Goal: Transaction & Acquisition: Obtain resource

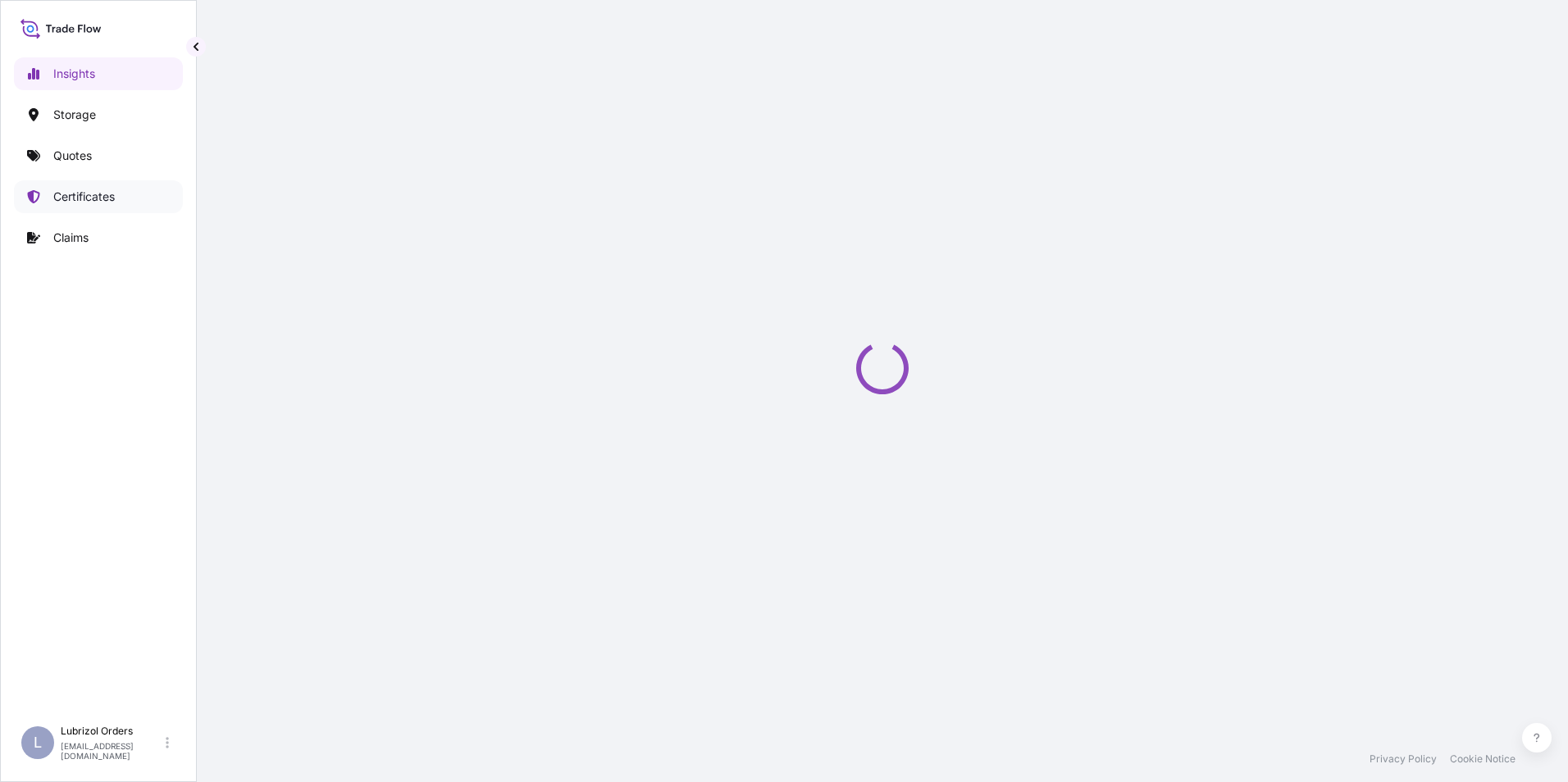
select select "2025"
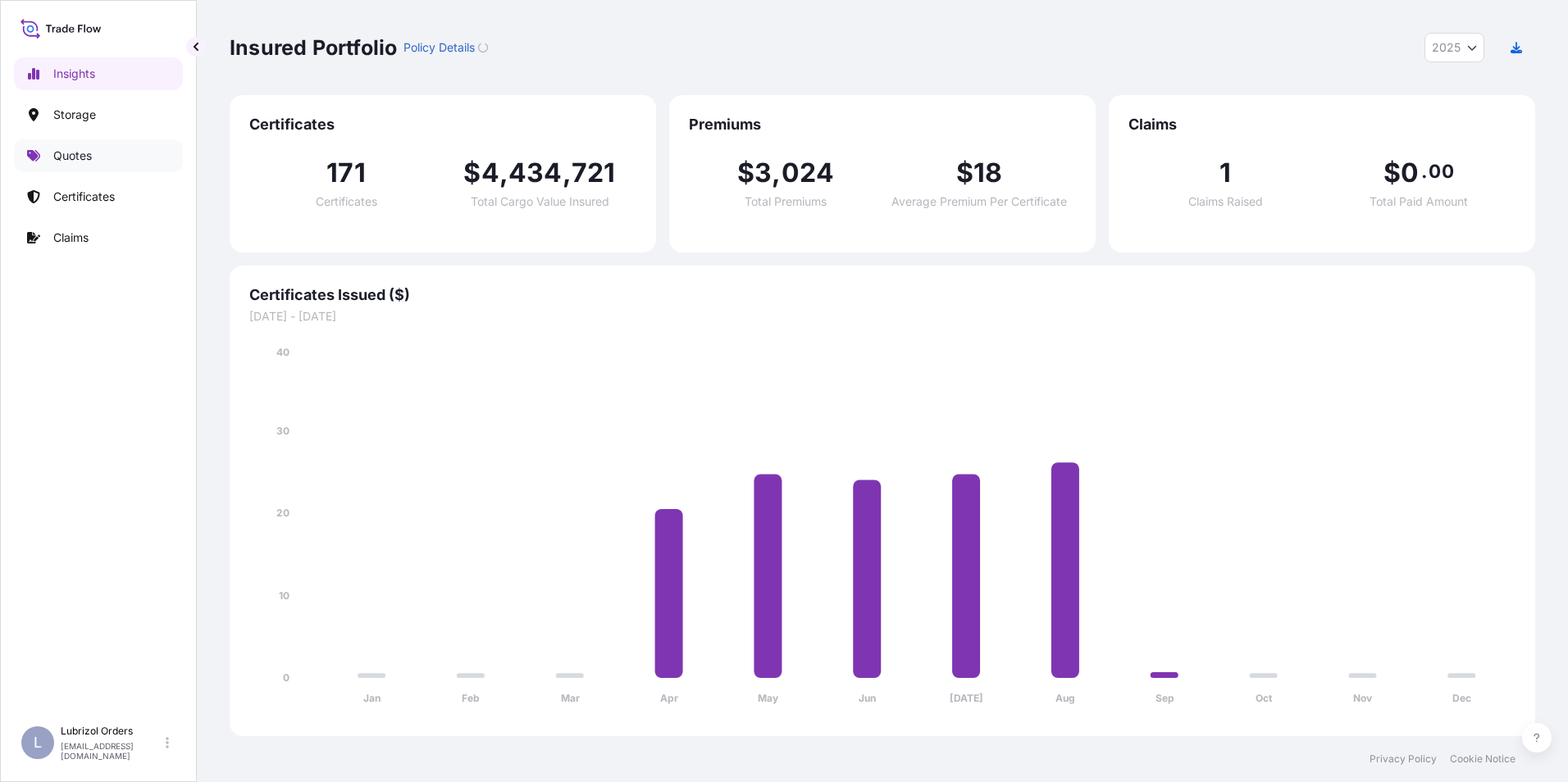
click at [73, 157] on p "Quotes" at bounding box center [73, 155] width 39 height 16
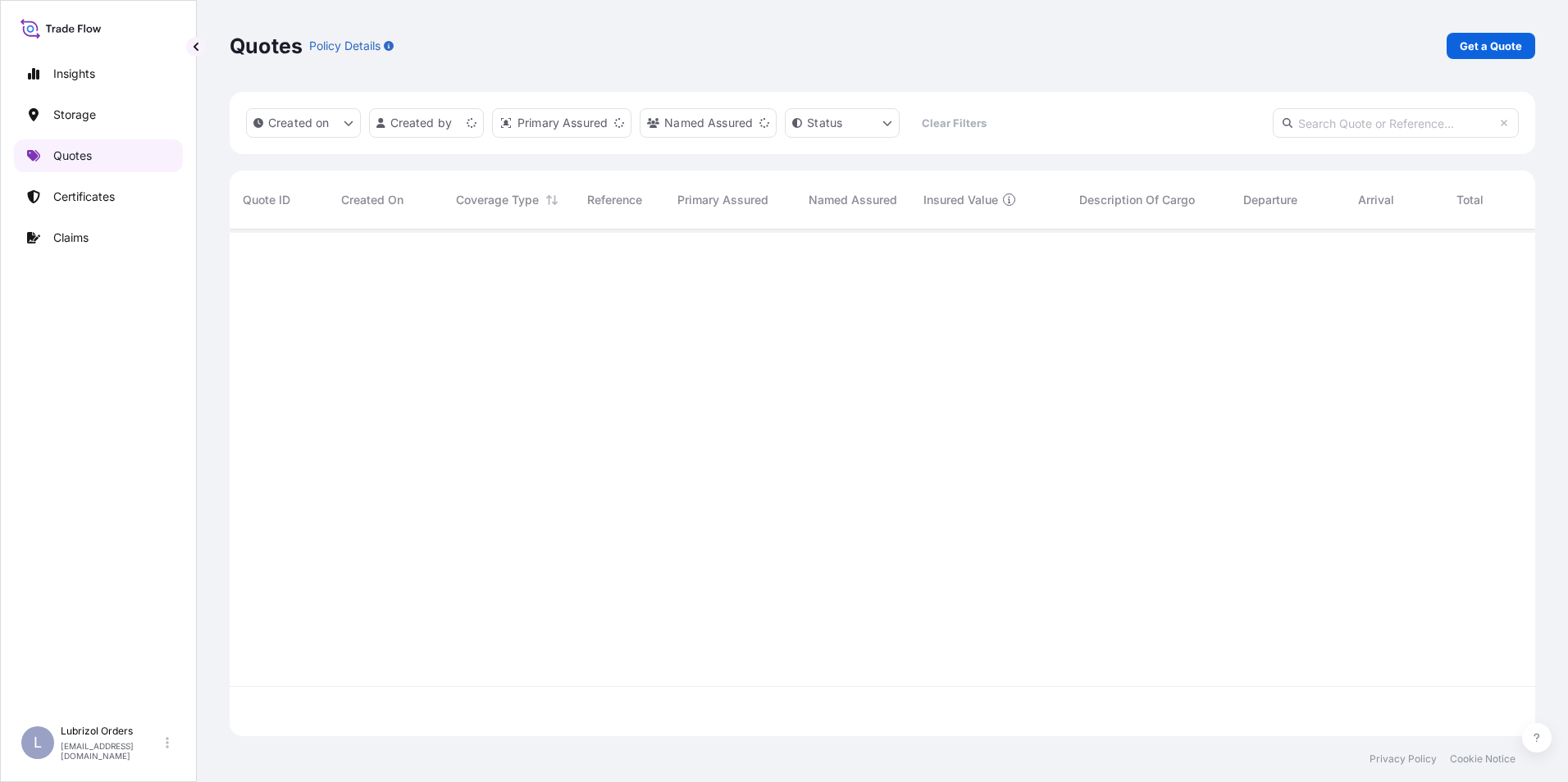
scroll to position [503, 1293]
click at [76, 63] on link "Insights" at bounding box center [98, 73] width 169 height 33
select select "2025"
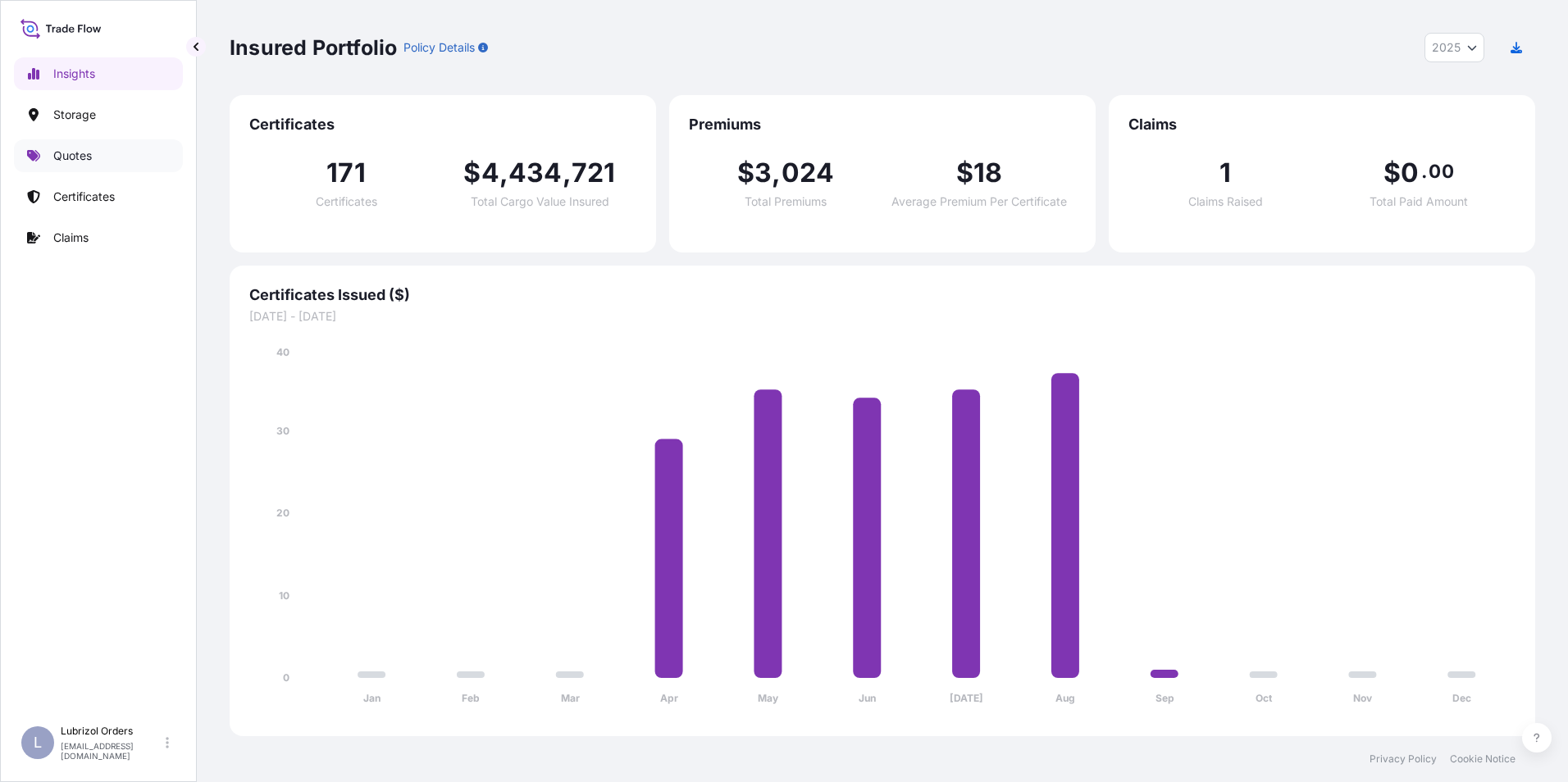
click at [72, 142] on link "Quotes" at bounding box center [98, 155] width 169 height 33
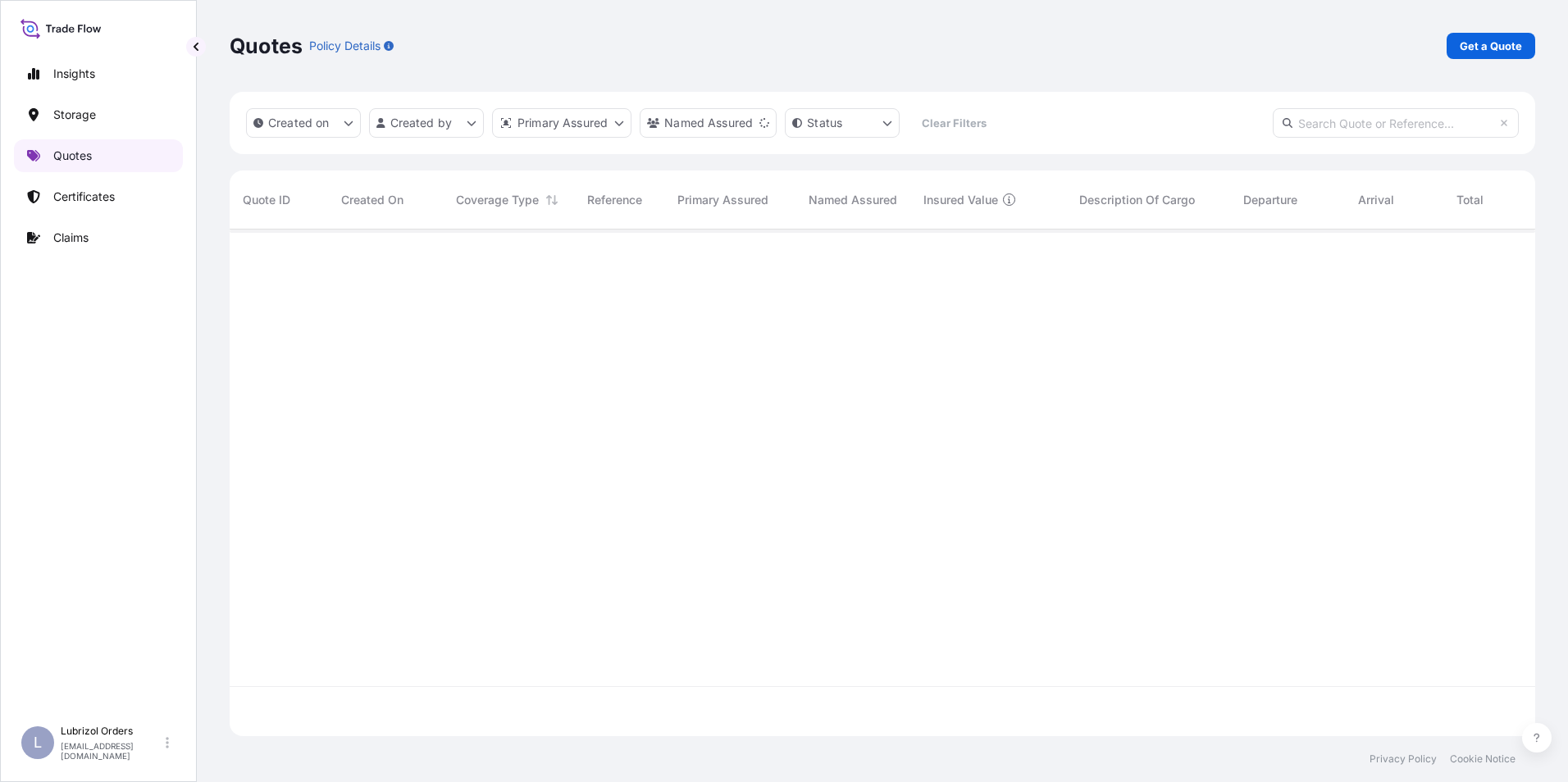
scroll to position [503, 1293]
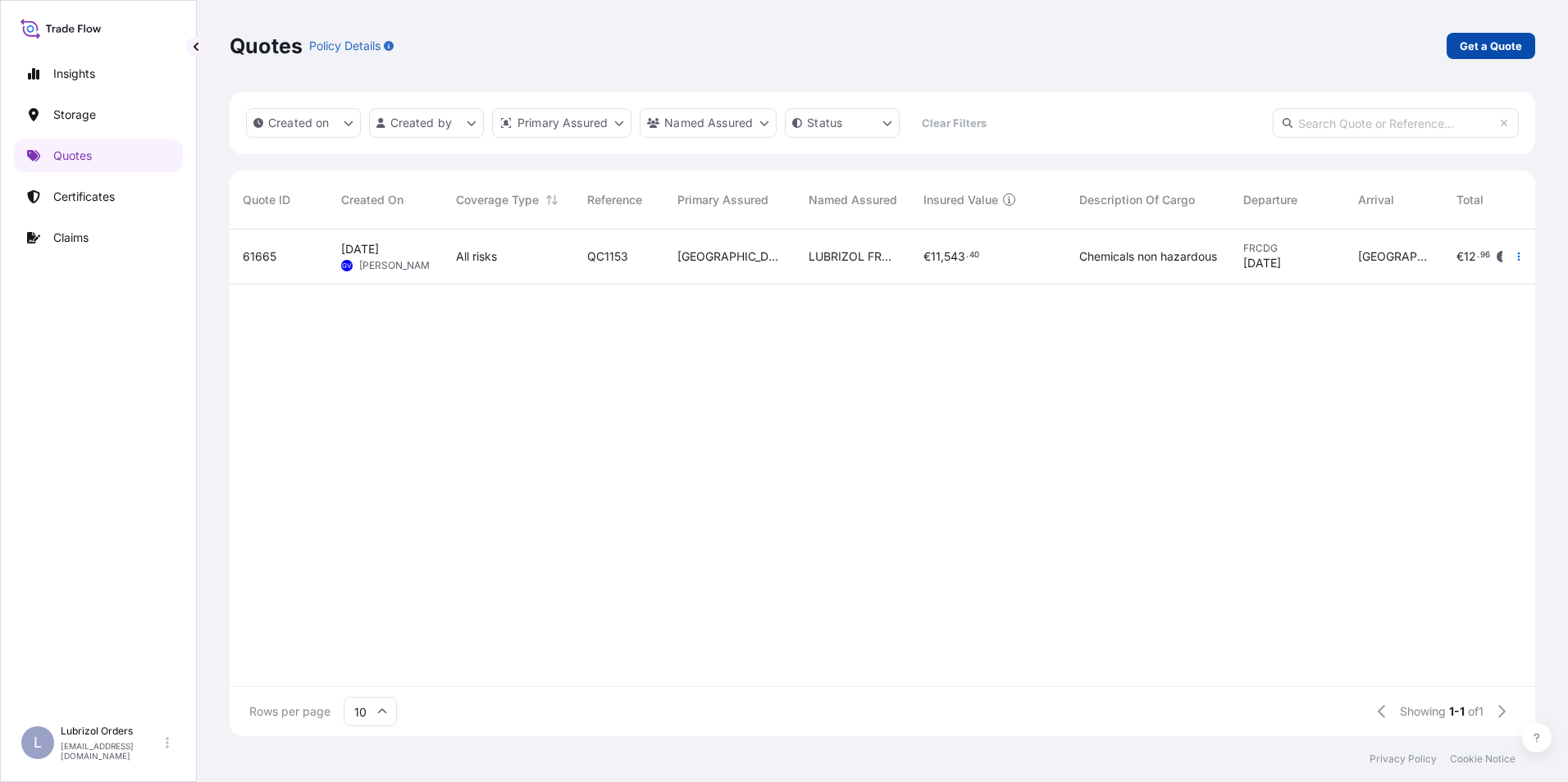
click at [1484, 51] on p "Get a Quote" at bounding box center [1491, 45] width 62 height 16
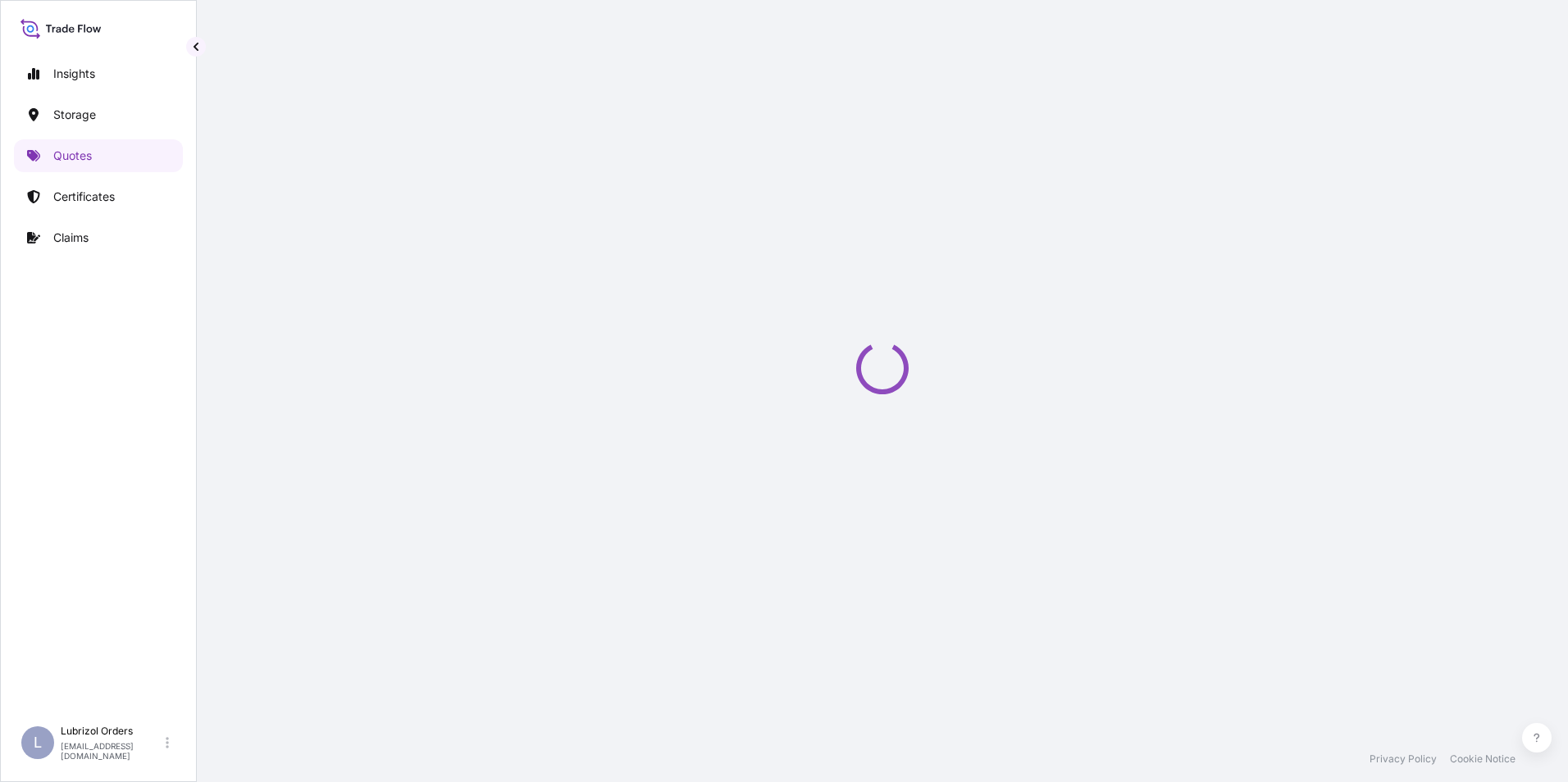
select select "Water"
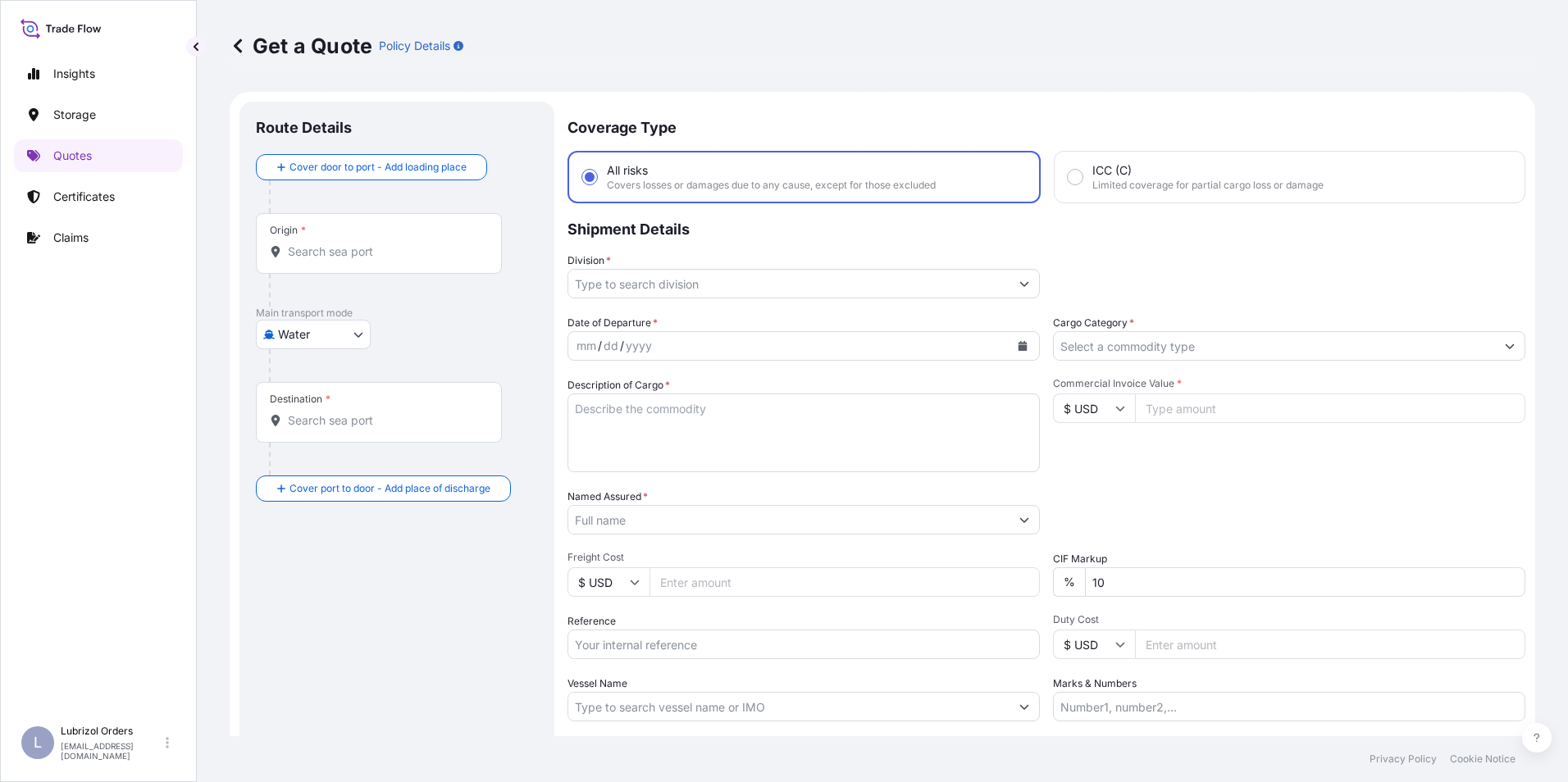
scroll to position [26, 0]
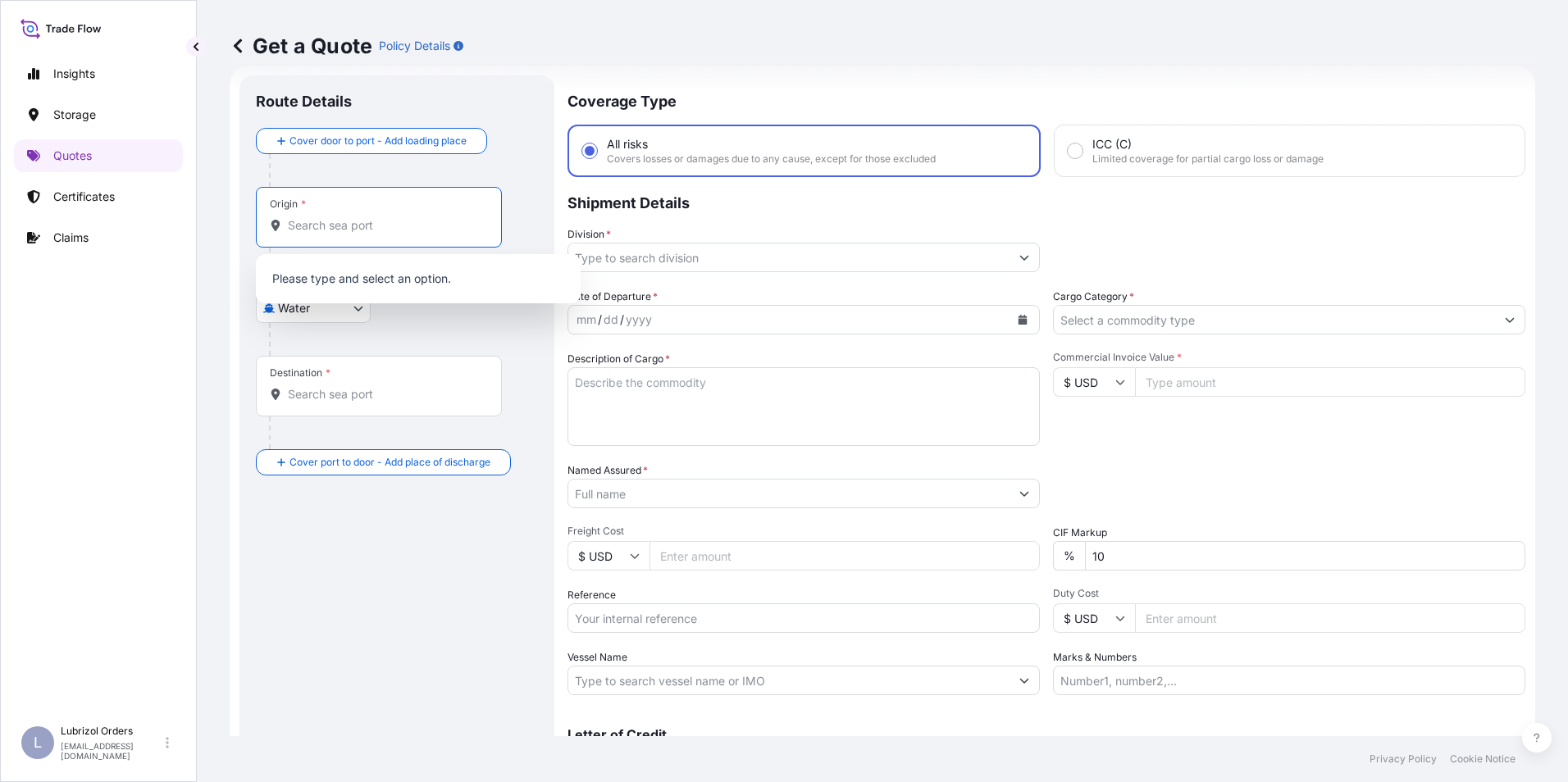
click at [339, 230] on input "Origin *" at bounding box center [384, 225] width 193 height 16
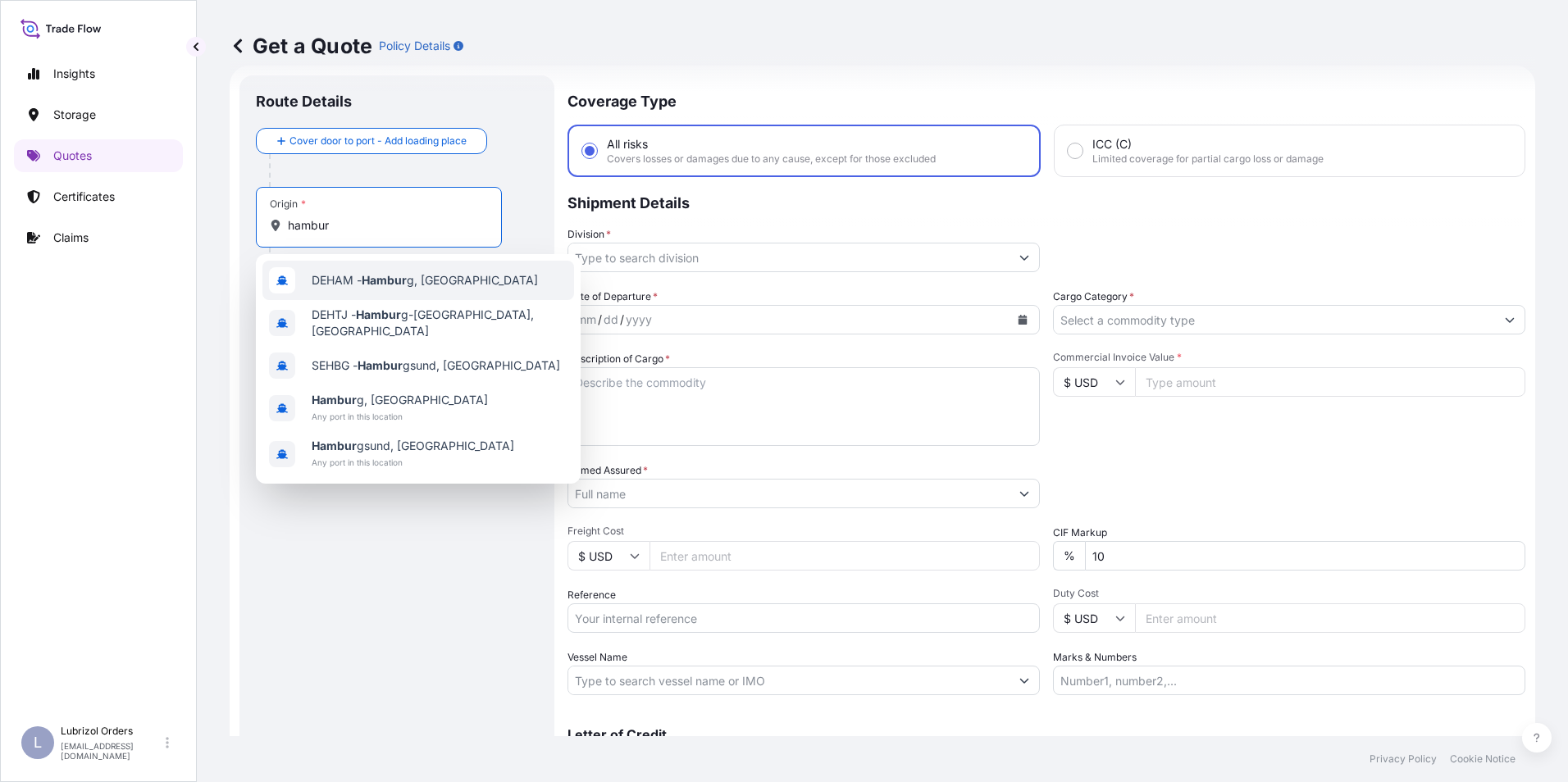
click at [351, 275] on span "DEHAM - Hambur g, [GEOGRAPHIC_DATA]" at bounding box center [425, 280] width 226 height 16
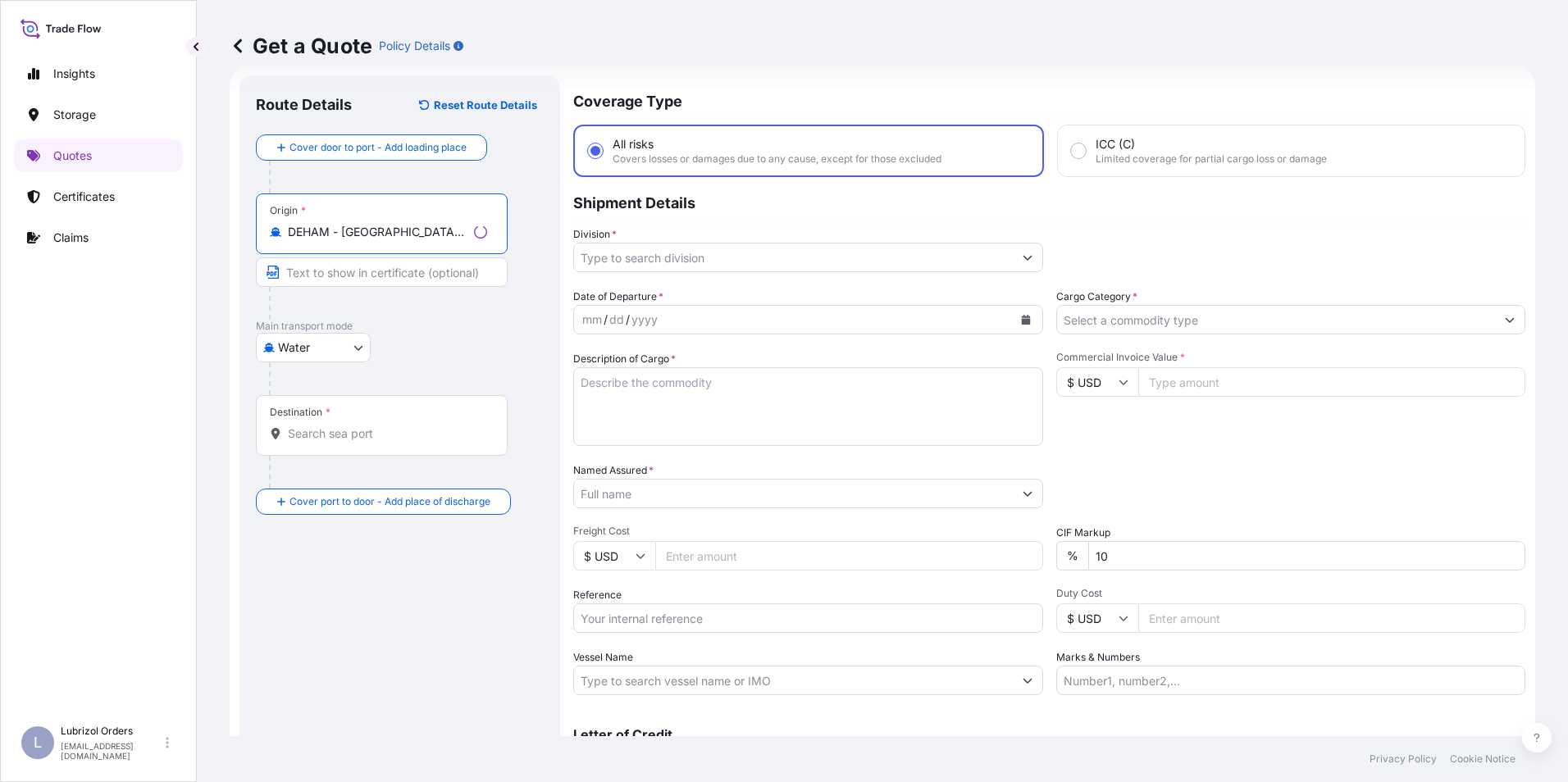
type input "DEHAM - [GEOGRAPHIC_DATA], [GEOGRAPHIC_DATA]"
click at [319, 446] on div "Destination *" at bounding box center [382, 425] width 252 height 60
click at [319, 442] on input "Destination *" at bounding box center [386, 433] width 199 height 16
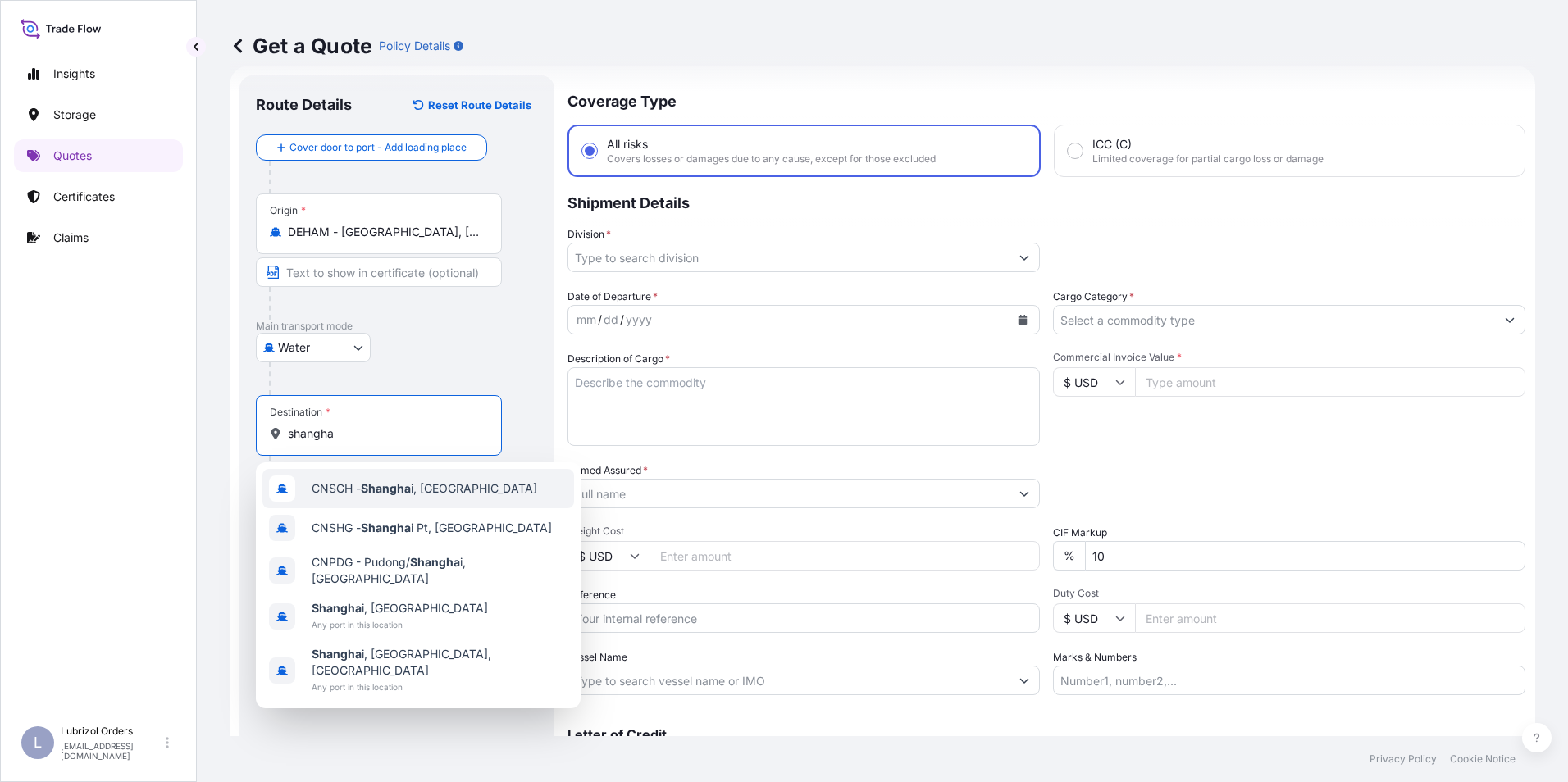
click at [334, 482] on span "CNSGH - Shangha i, [GEOGRAPHIC_DATA]" at bounding box center [424, 488] width 225 height 16
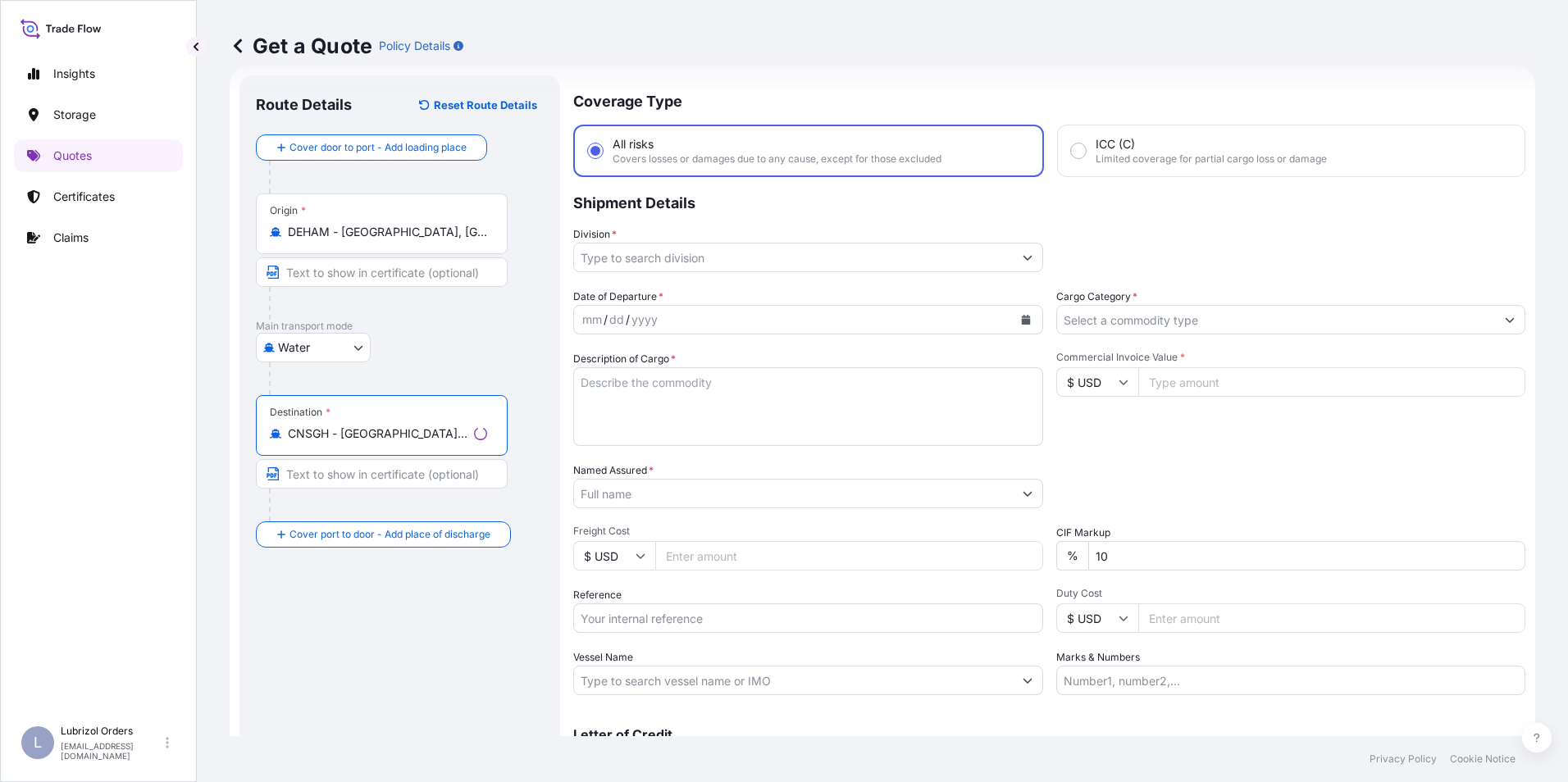
type input "CNSGH - [GEOGRAPHIC_DATA], [GEOGRAPHIC_DATA]"
click at [654, 263] on input "Division *" at bounding box center [793, 257] width 439 height 29
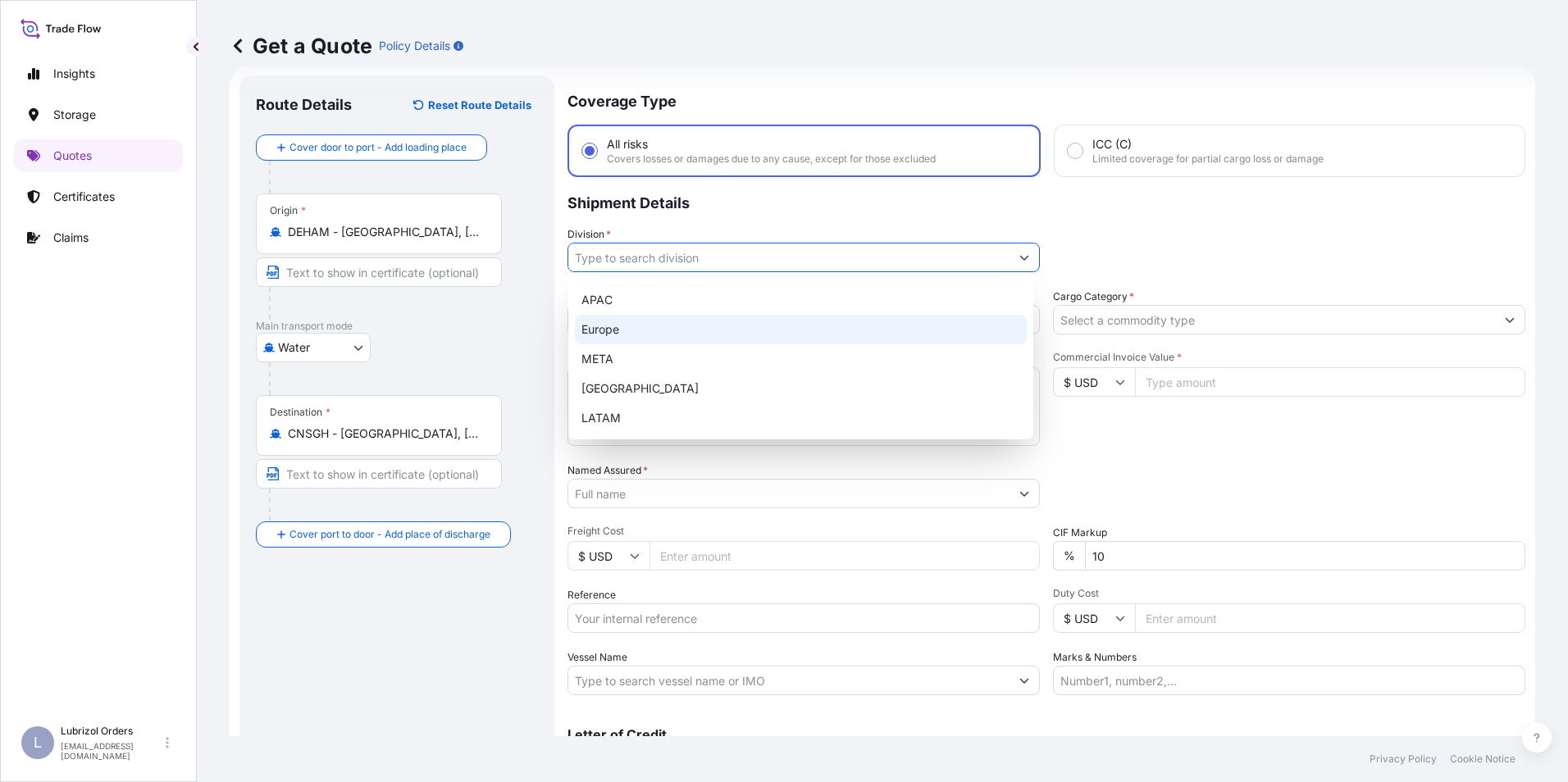
click at [626, 331] on div "Europe" at bounding box center [801, 329] width 452 height 29
type input "Europe"
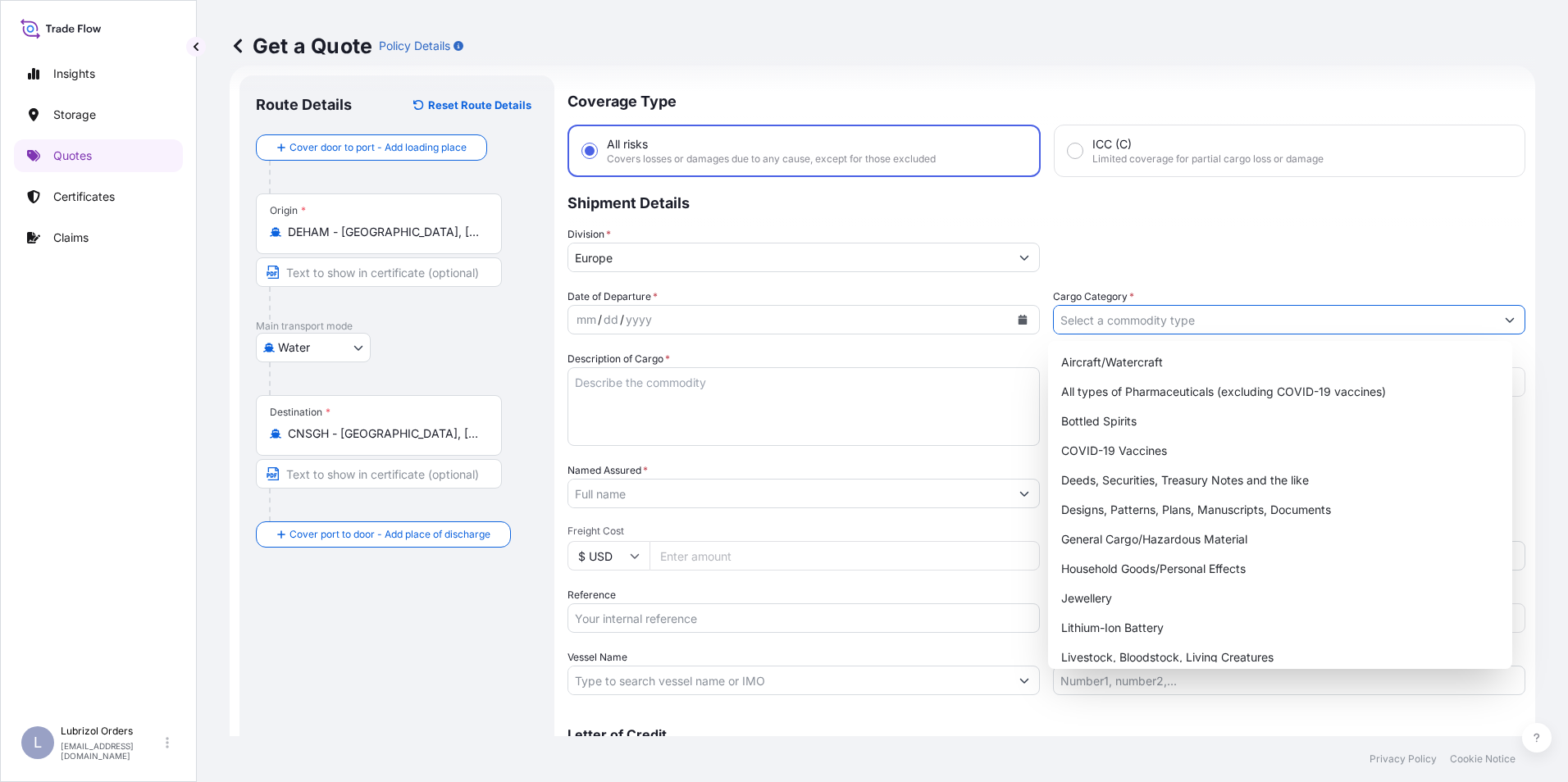
click at [1096, 317] on input "Cargo Category *" at bounding box center [1274, 319] width 441 height 29
click at [1198, 537] on div "General Cargo/Hazardous Material" at bounding box center [1281, 539] width 452 height 29
type input "General Cargo/Hazardous Material"
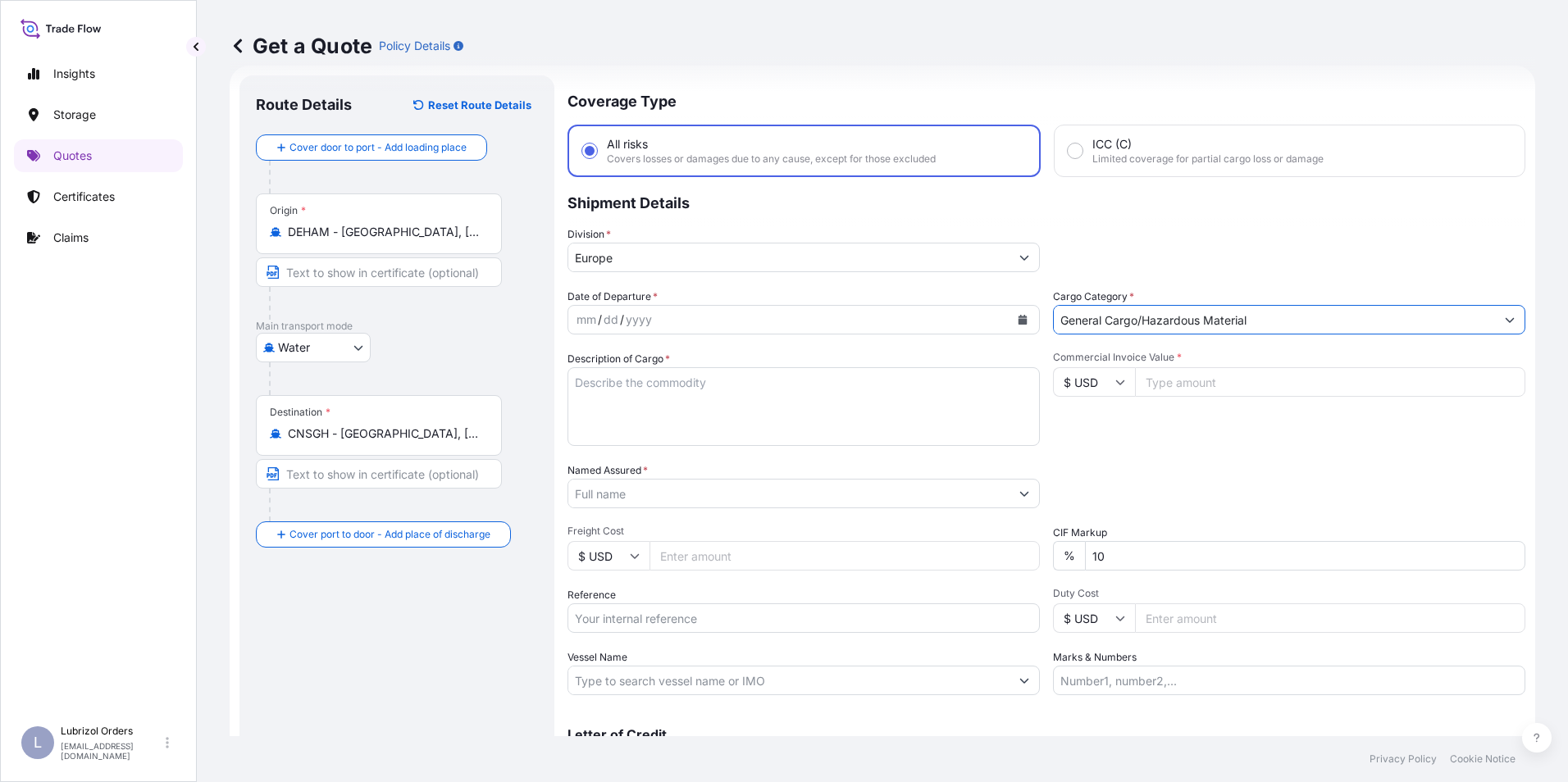
click at [580, 317] on div "mm" at bounding box center [586, 319] width 23 height 20
click at [626, 485] on input "Named Assured *" at bounding box center [786, 493] width 435 height 29
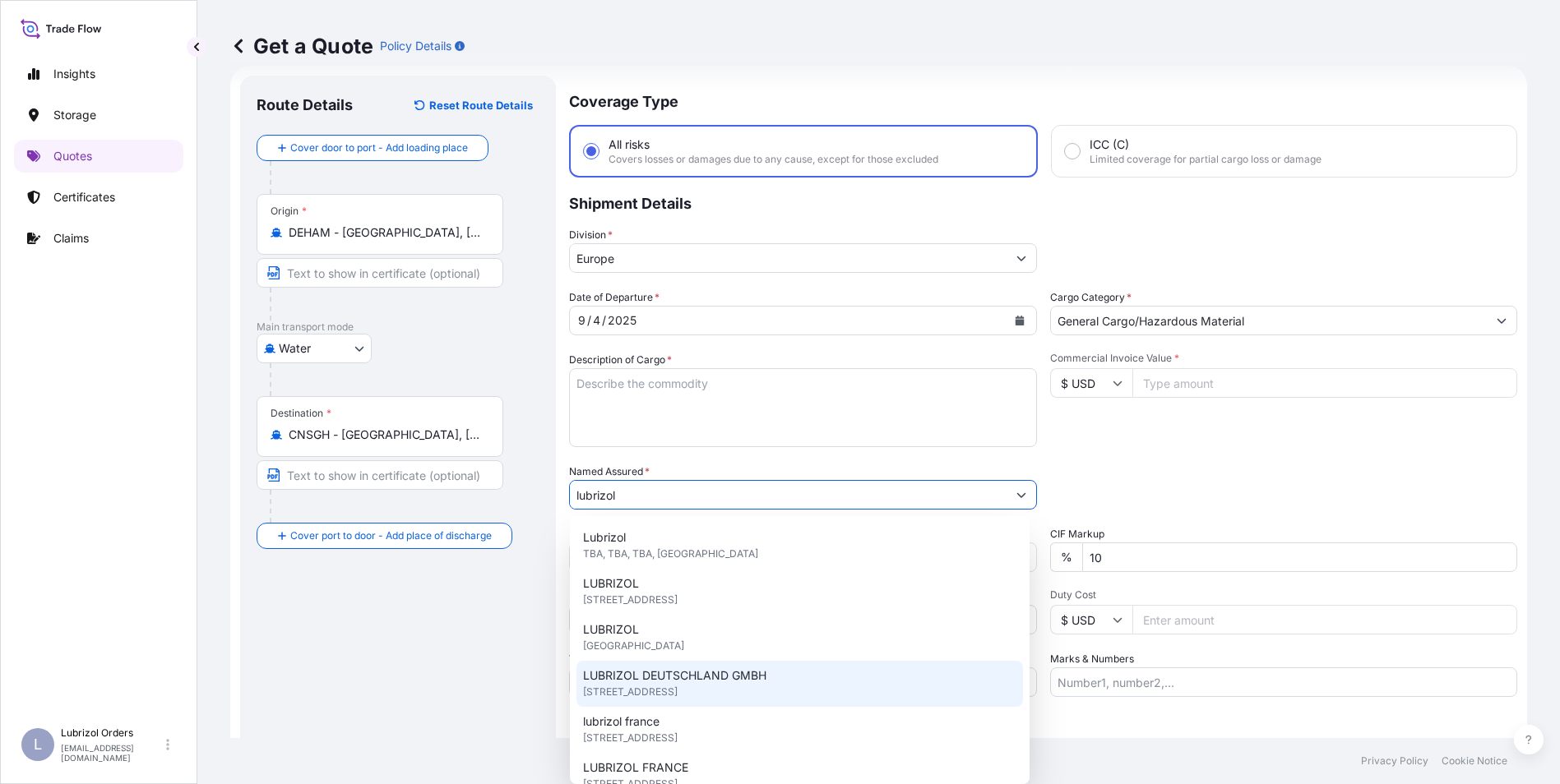
click at [688, 678] on span "LUBRIZOL DEUTSCHLAND GMBH" at bounding box center [675, 675] width 183 height 16
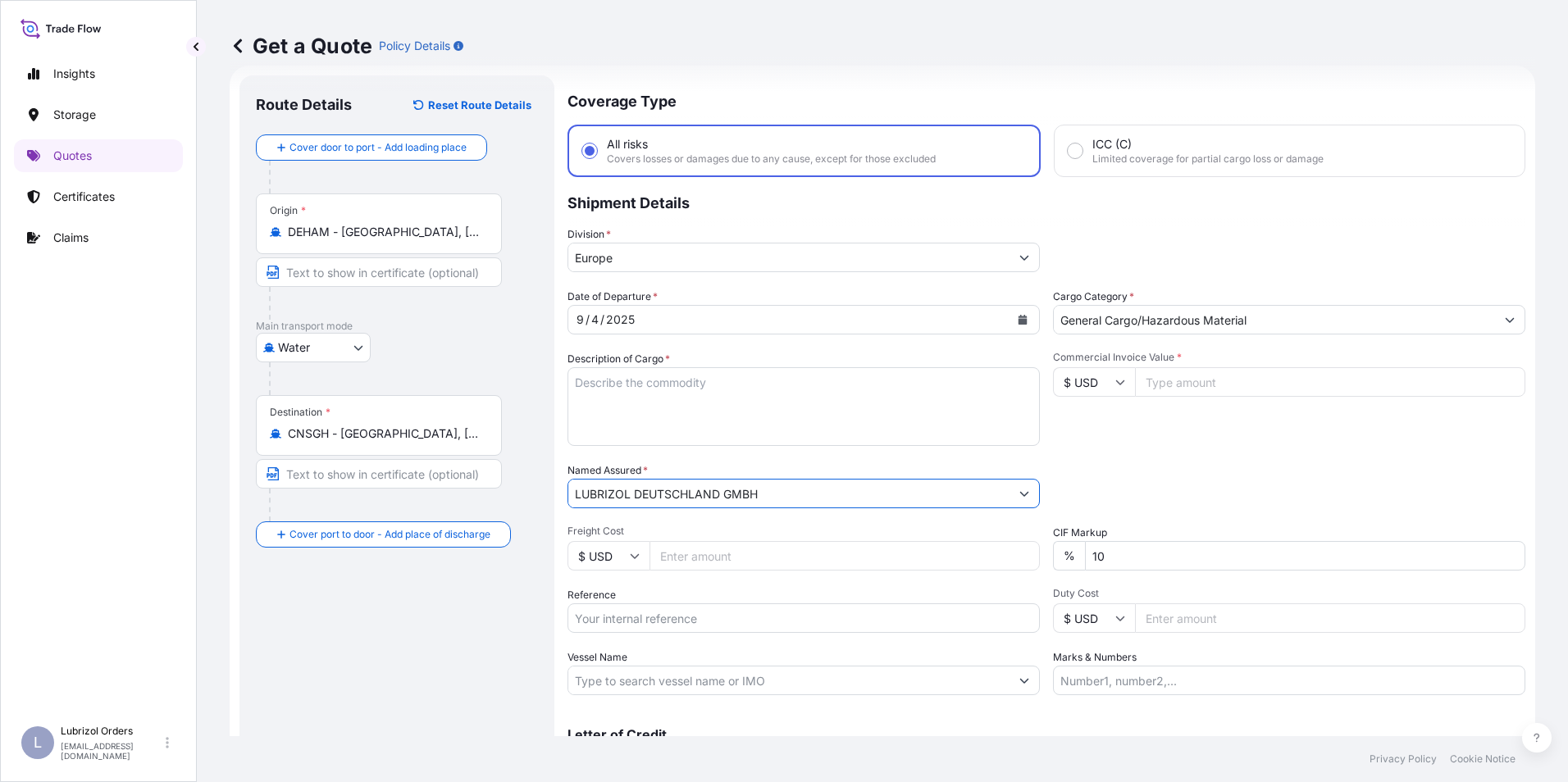
type input "LUBRIZOL DEUTSCHLAND GMBH"
click at [642, 613] on input "Reference" at bounding box center [803, 617] width 472 height 29
paste input "1155538857"
type input "1155538857"
click at [1088, 382] on input "$ USD" at bounding box center [1093, 382] width 82 height 29
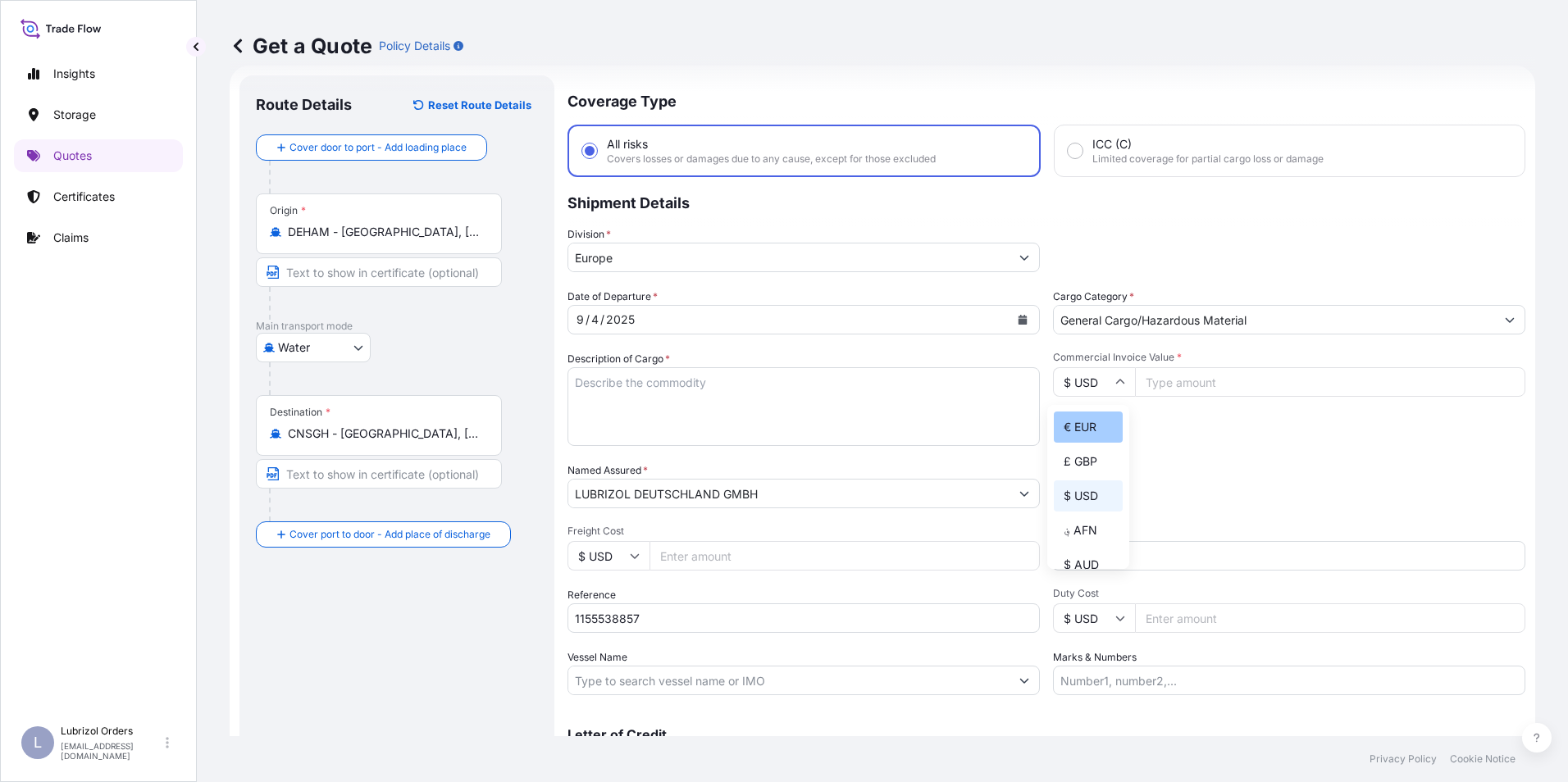
click at [1097, 415] on div "€ EUR" at bounding box center [1087, 427] width 69 height 31
type input "€ EUR"
click at [1181, 383] on input "Commercial Invoice Value *" at bounding box center [1330, 382] width 390 height 29
click at [1184, 380] on input "Commercial Invoice Value *" at bounding box center [1330, 382] width 390 height 29
click at [1192, 388] on input "74" at bounding box center [1330, 382] width 390 height 29
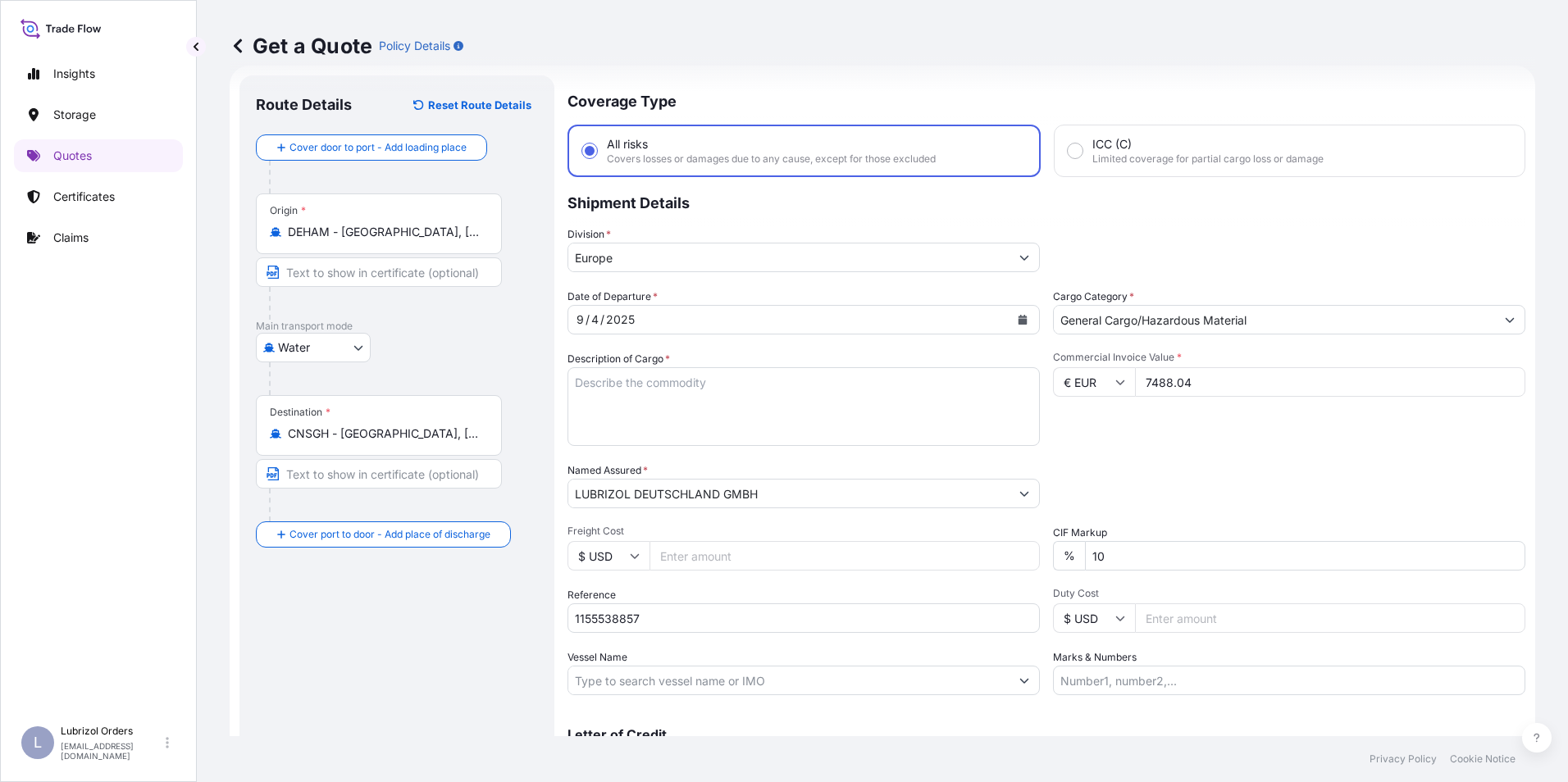
type input "7488.04"
click at [633, 412] on textarea "Description of Cargo *" at bounding box center [803, 407] width 472 height 79
paste textarea "PALLET OF 40 BAGS OF BECROSAN(TM) 2131, 25 PE BAG"
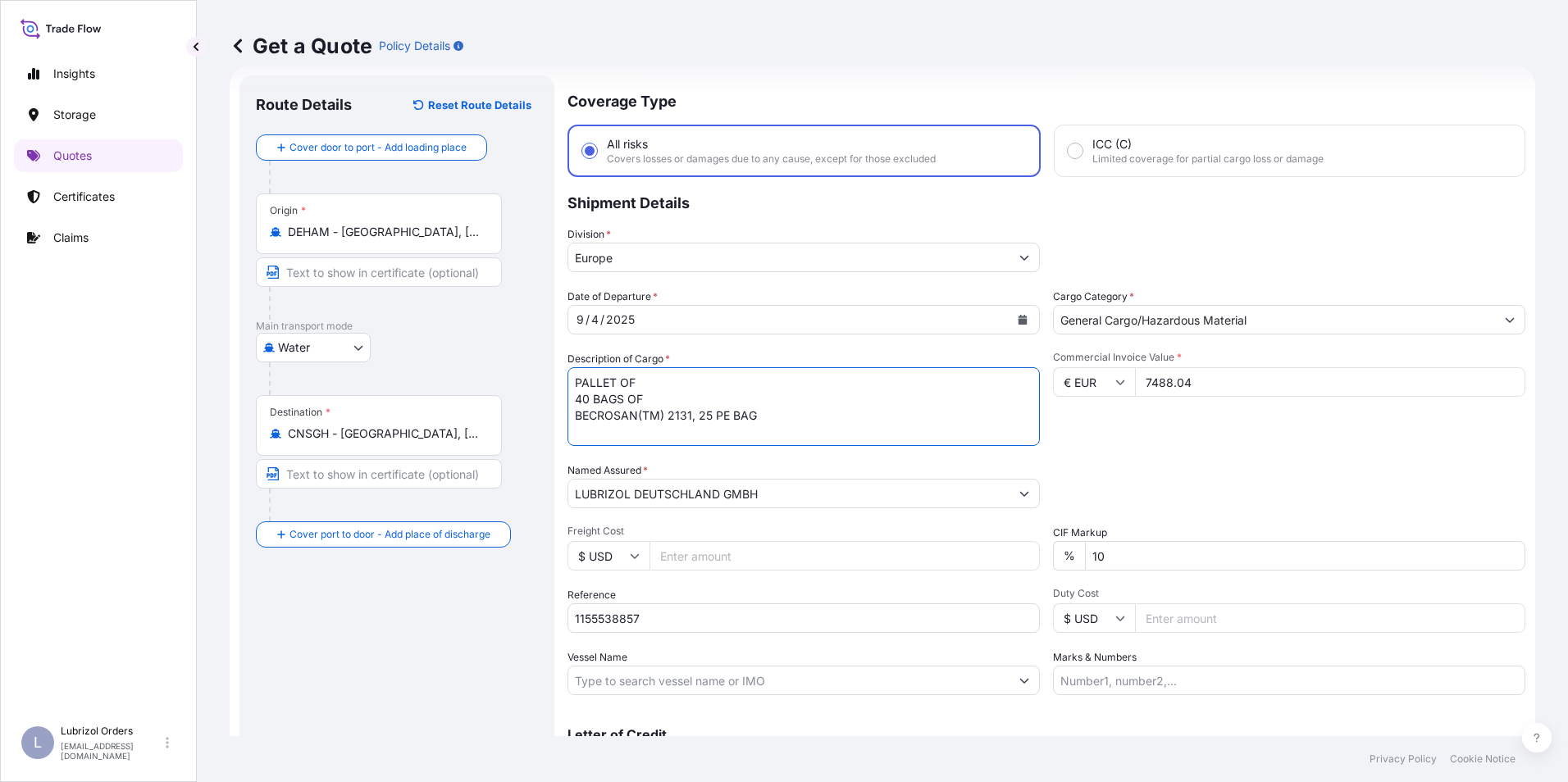
click at [572, 383] on textarea "PALLET OF 40 BAGS OF BECROSAN(TM) 2131, 25 PE BAG" at bounding box center [803, 407] width 472 height 79
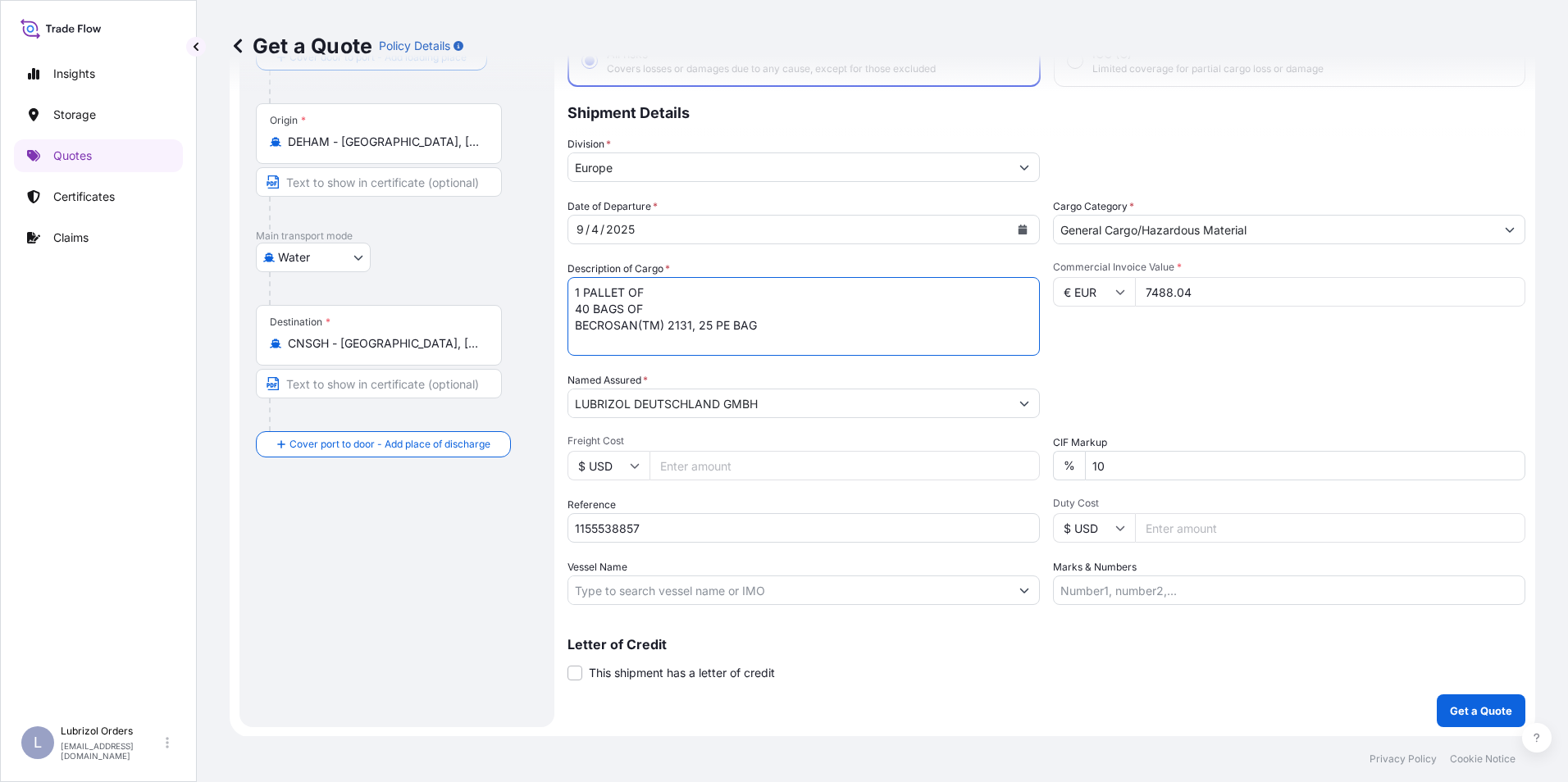
scroll to position [117, 0]
type textarea "1 PALLET OF 40 BAGS OF BECROSAN(TM) 2131, 25 PE BAG"
click at [1480, 715] on p "Get a Quote" at bounding box center [1481, 709] width 62 height 16
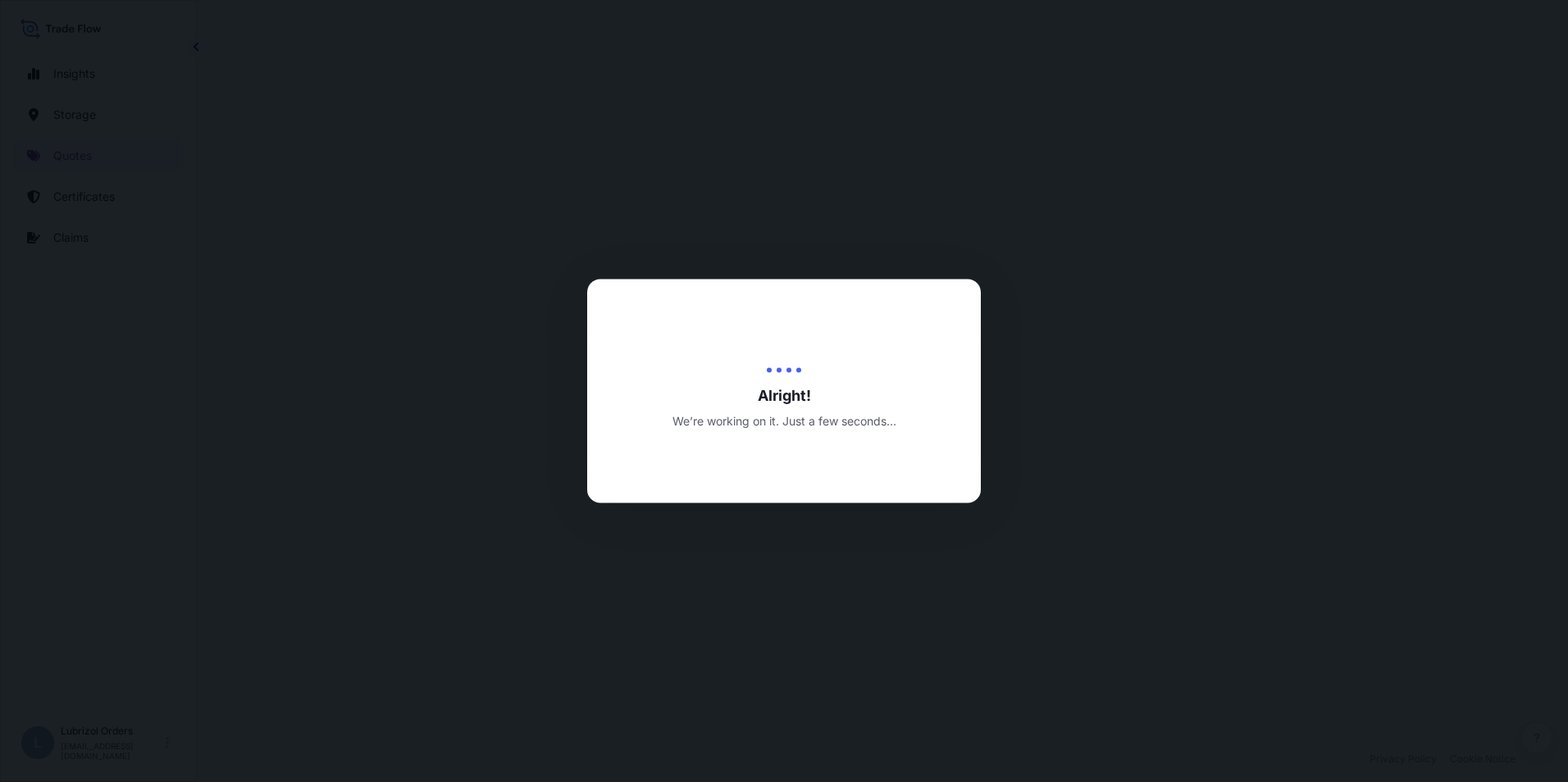
select select "Water"
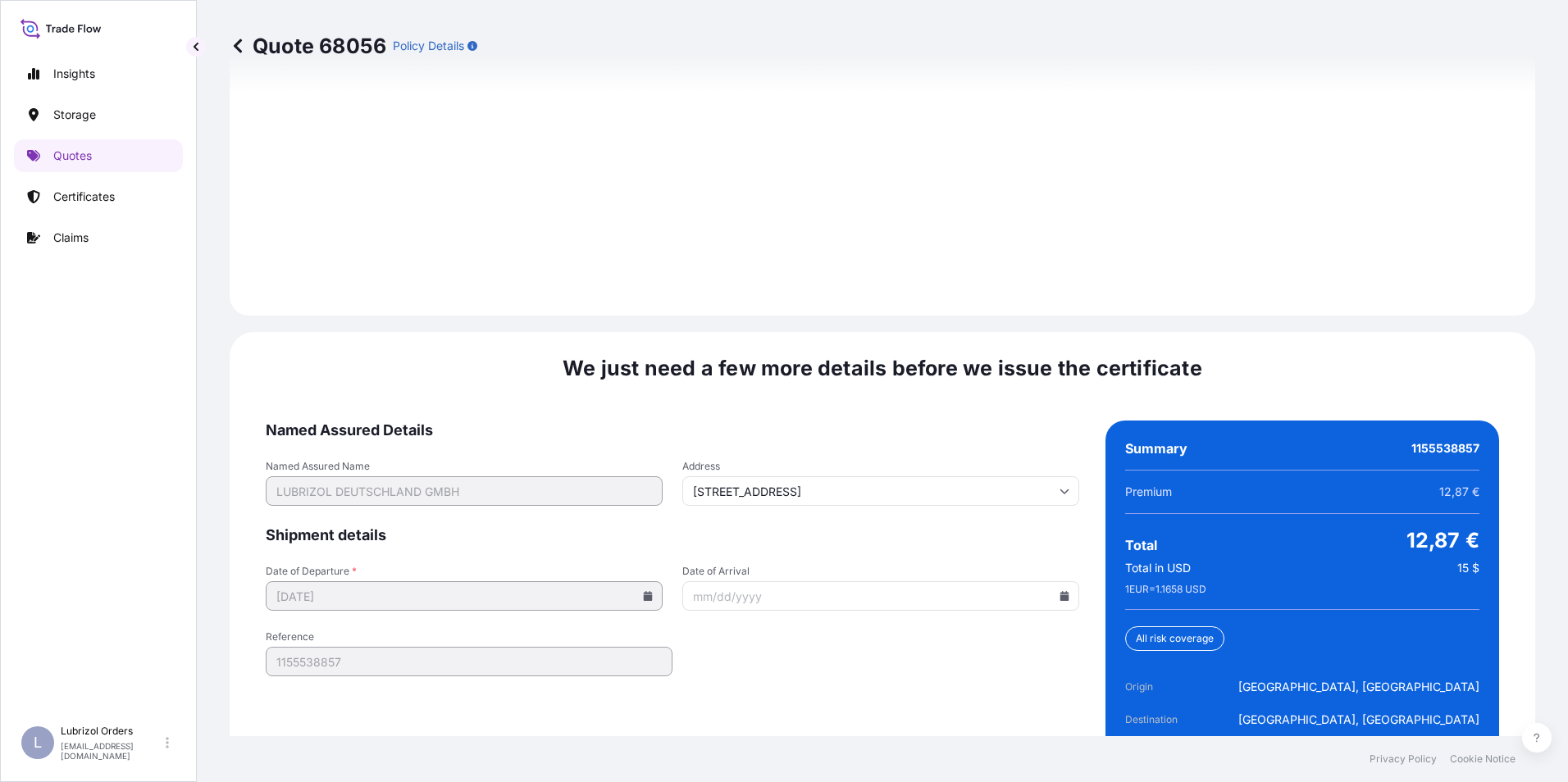
scroll to position [2345, 0]
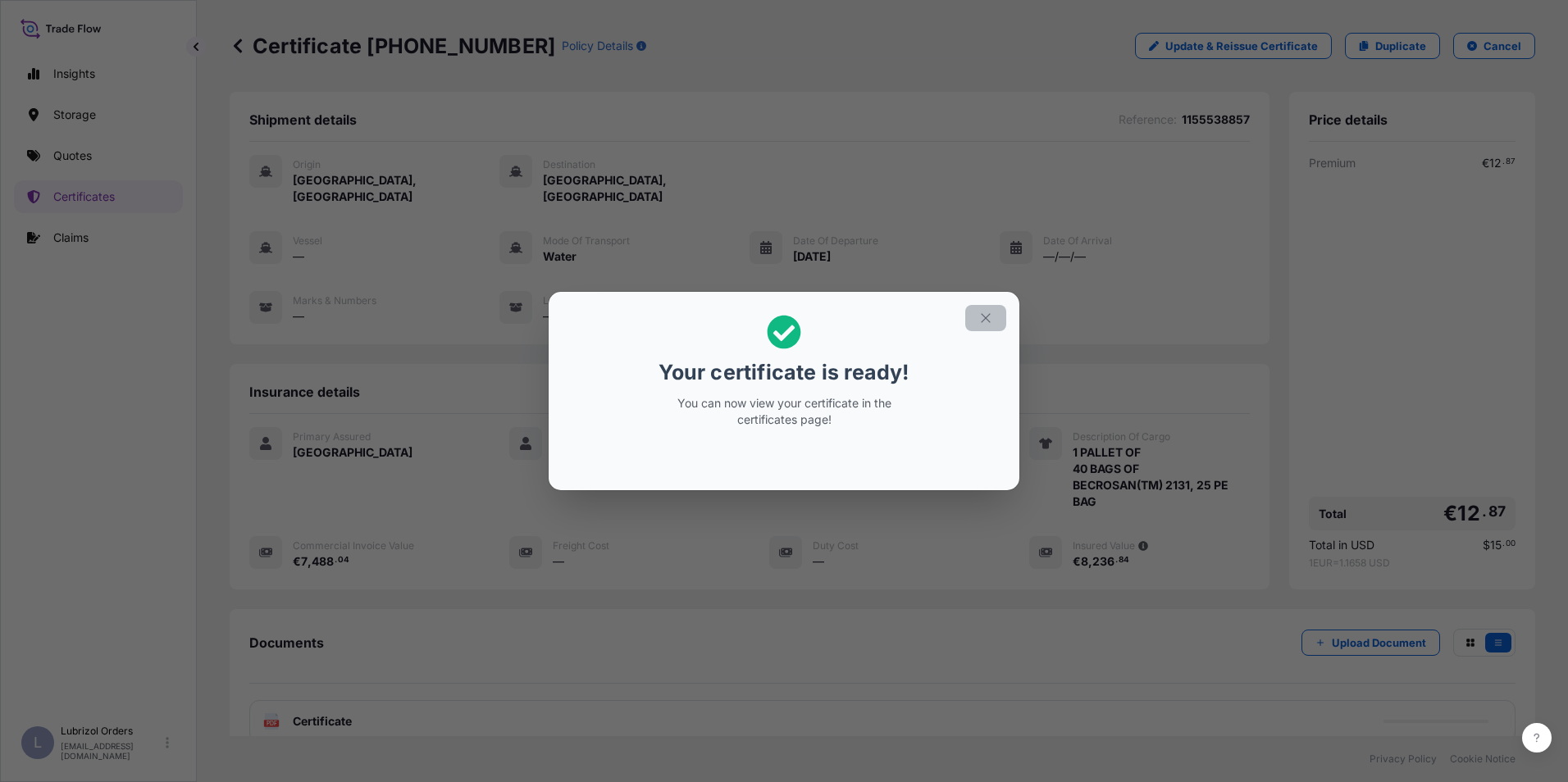
click at [986, 322] on icon "button" at bounding box center [986, 318] width 15 height 15
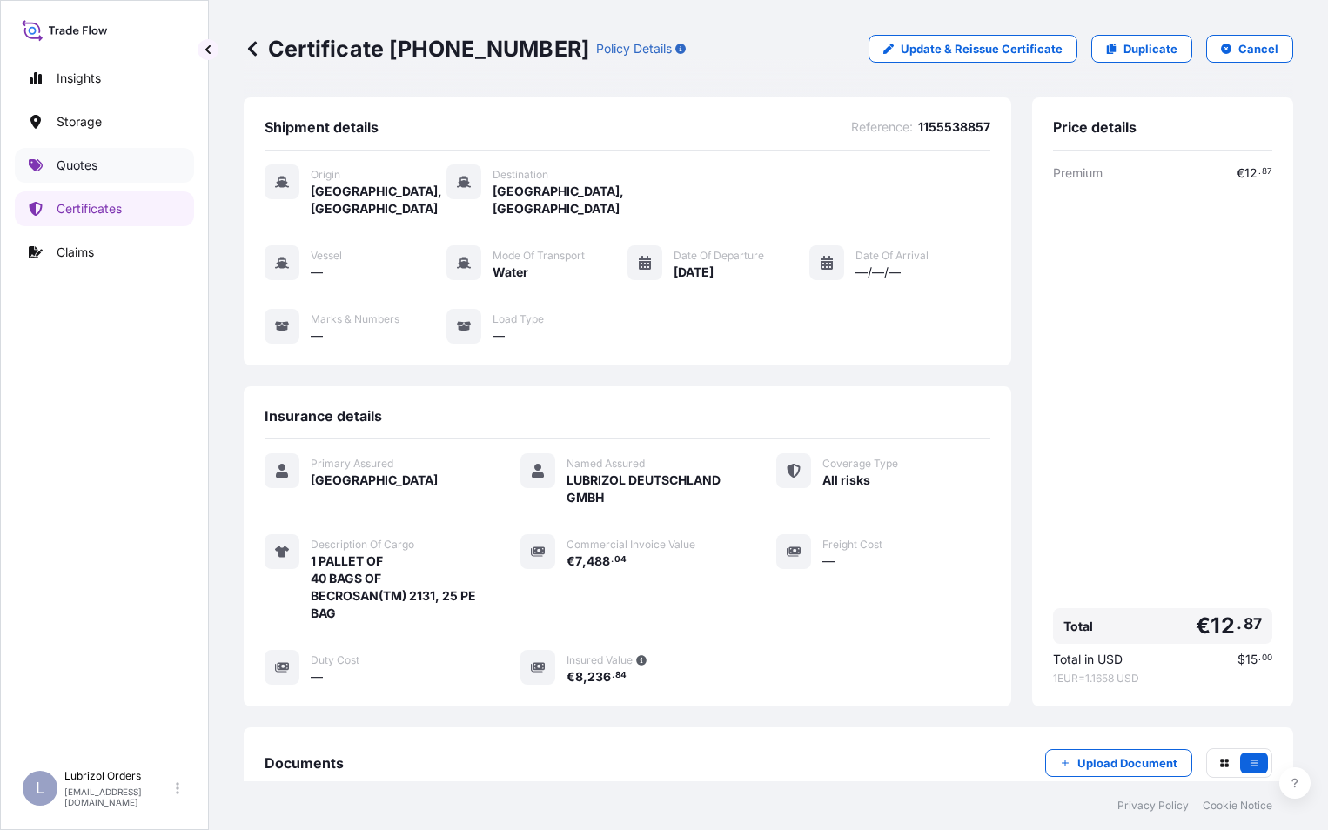
click at [69, 158] on p "Quotes" at bounding box center [77, 165] width 41 height 17
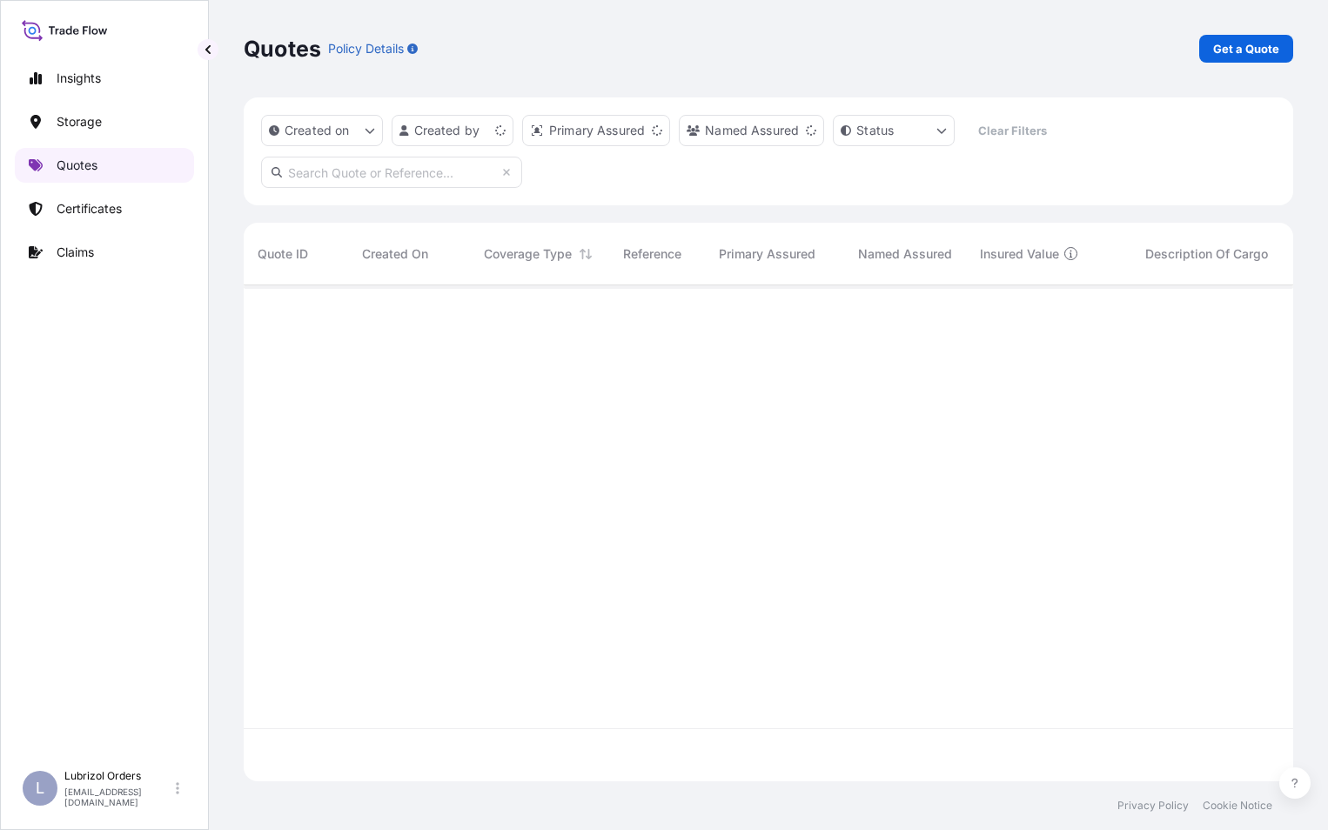
scroll to position [493, 1036]
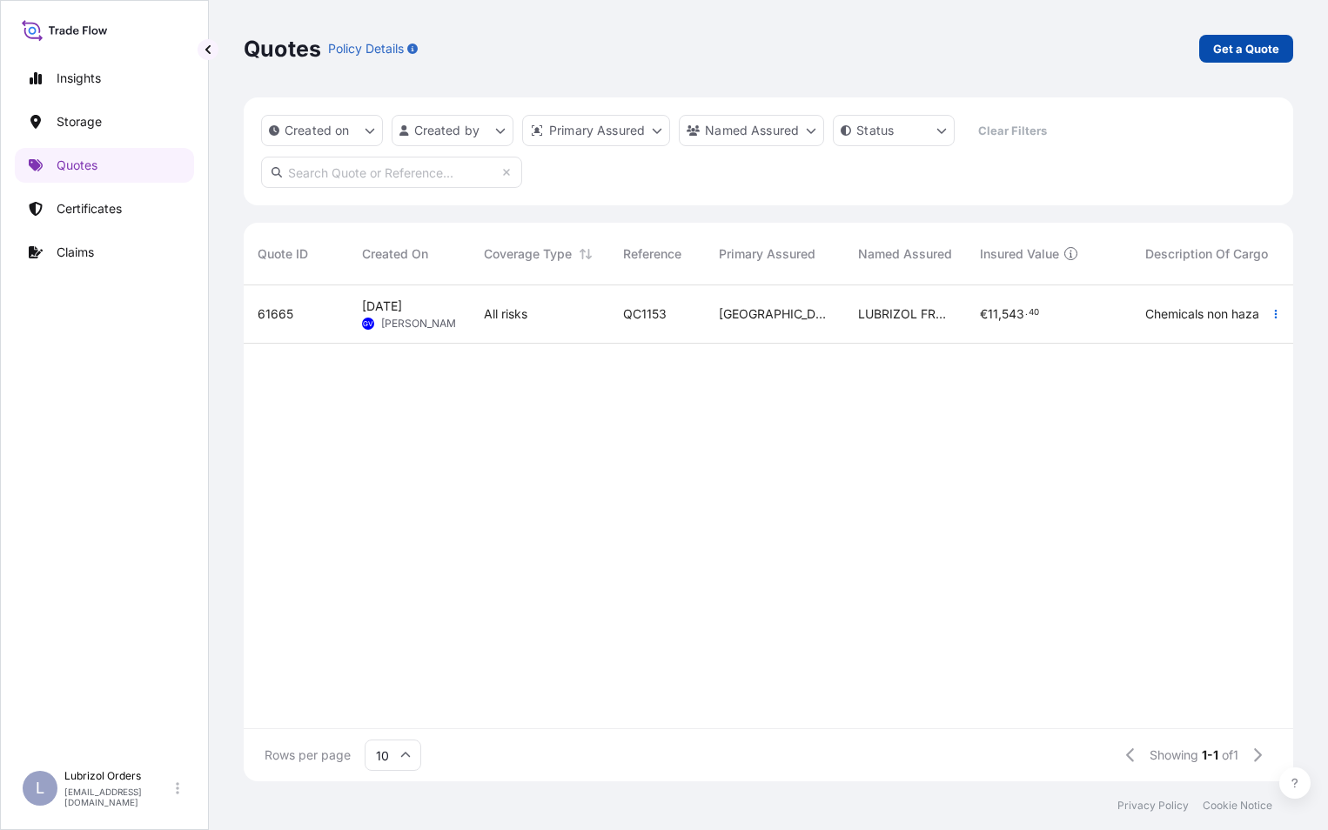
click at [1233, 44] on p "Get a Quote" at bounding box center [1246, 48] width 66 height 17
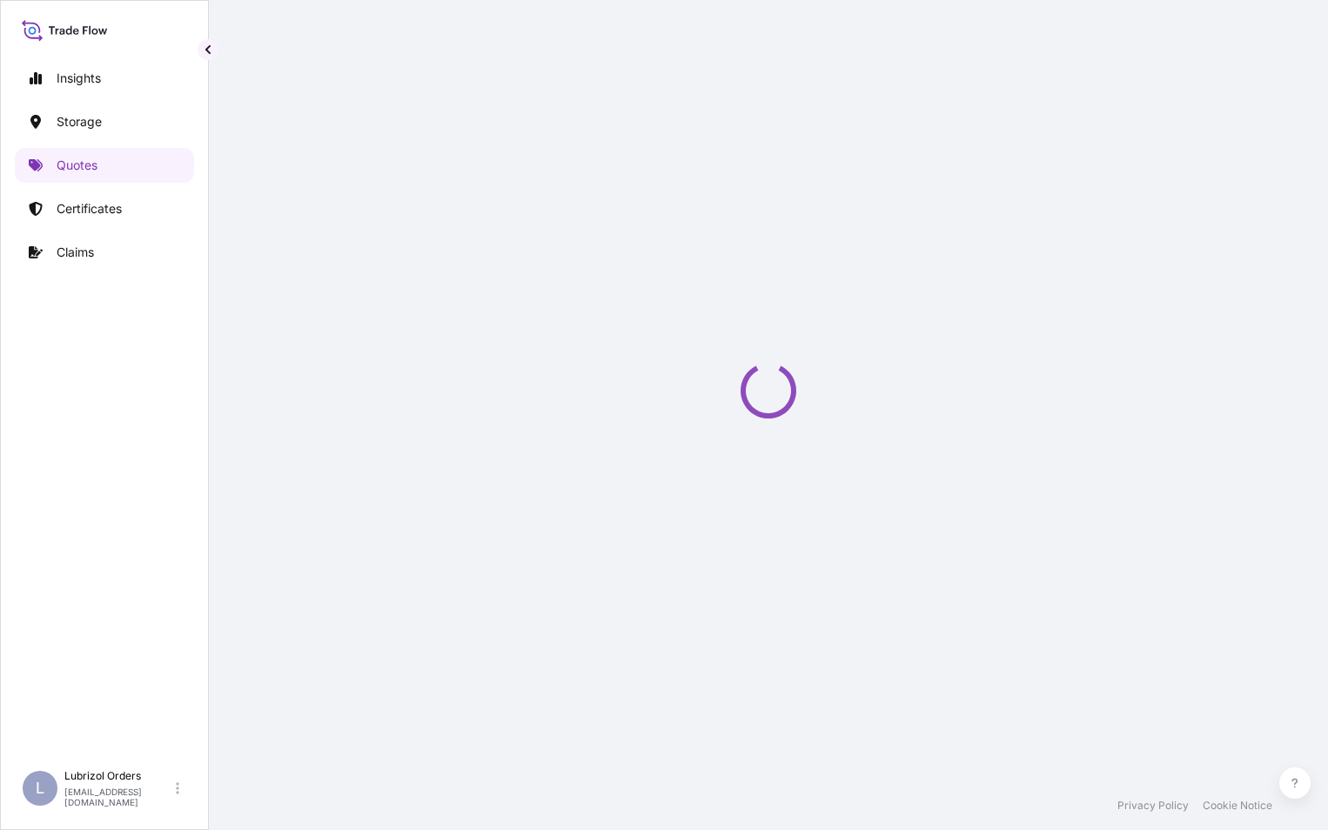
select select "Water"
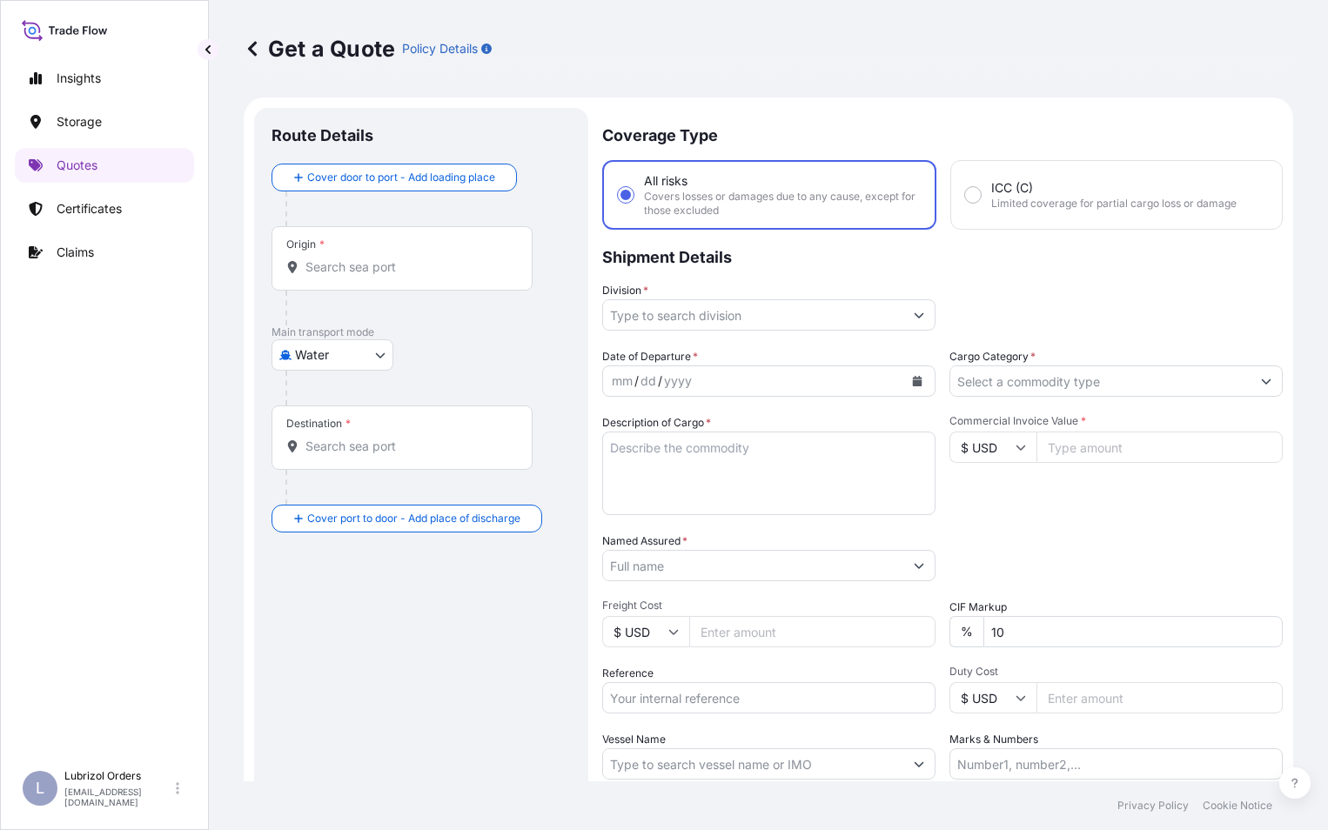
scroll to position [28, 0]
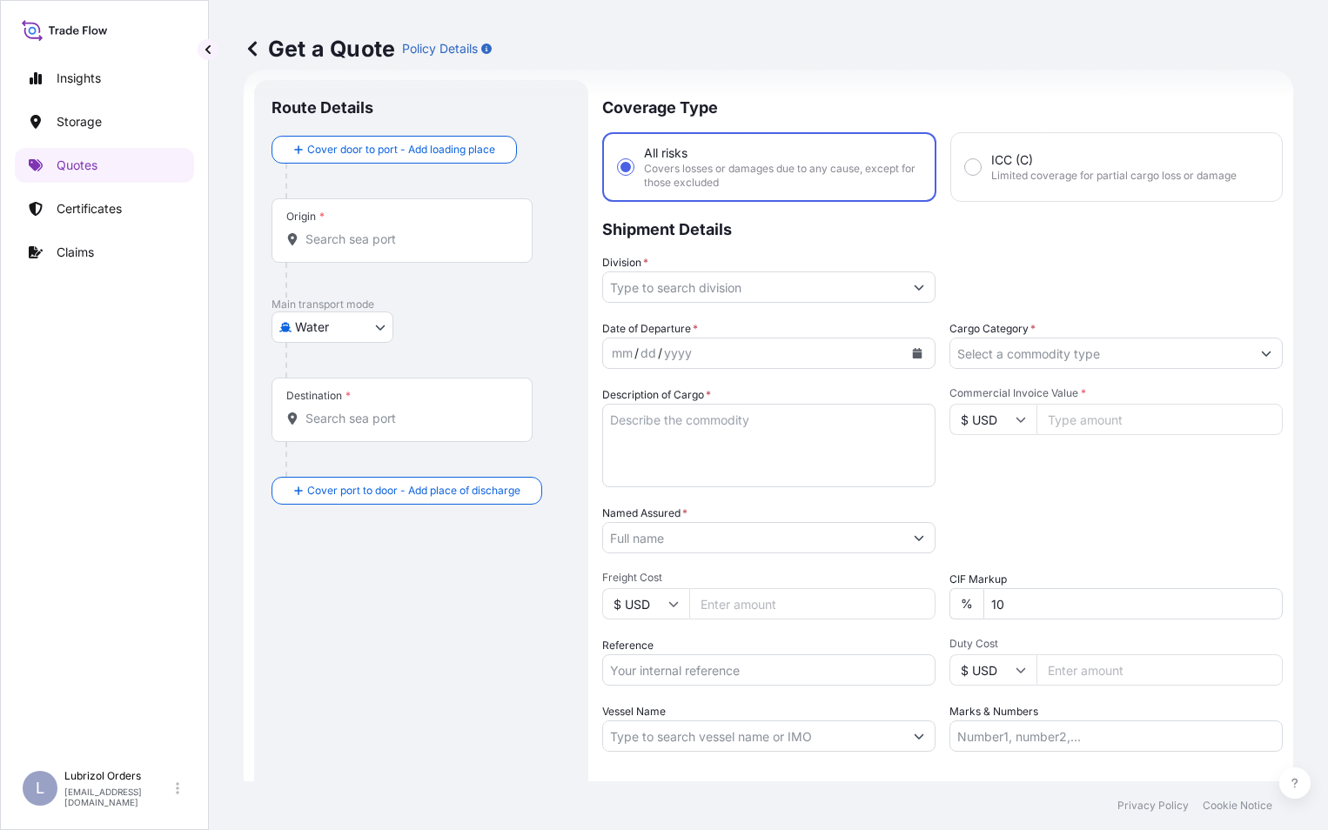
click at [353, 241] on input "Origin *" at bounding box center [407, 239] width 205 height 17
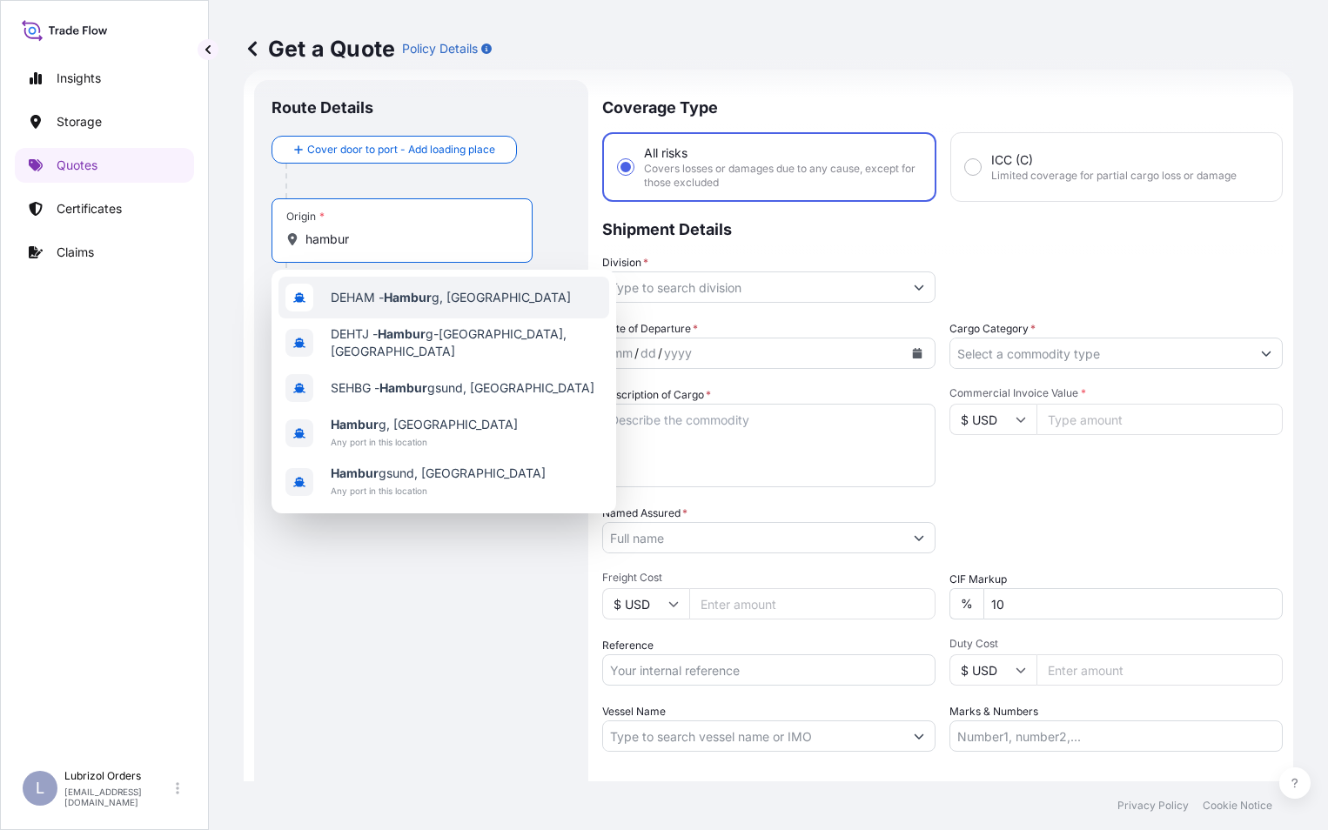
click at [345, 292] on span "DEHAM - Hambur g, [GEOGRAPHIC_DATA]" at bounding box center [451, 297] width 240 height 17
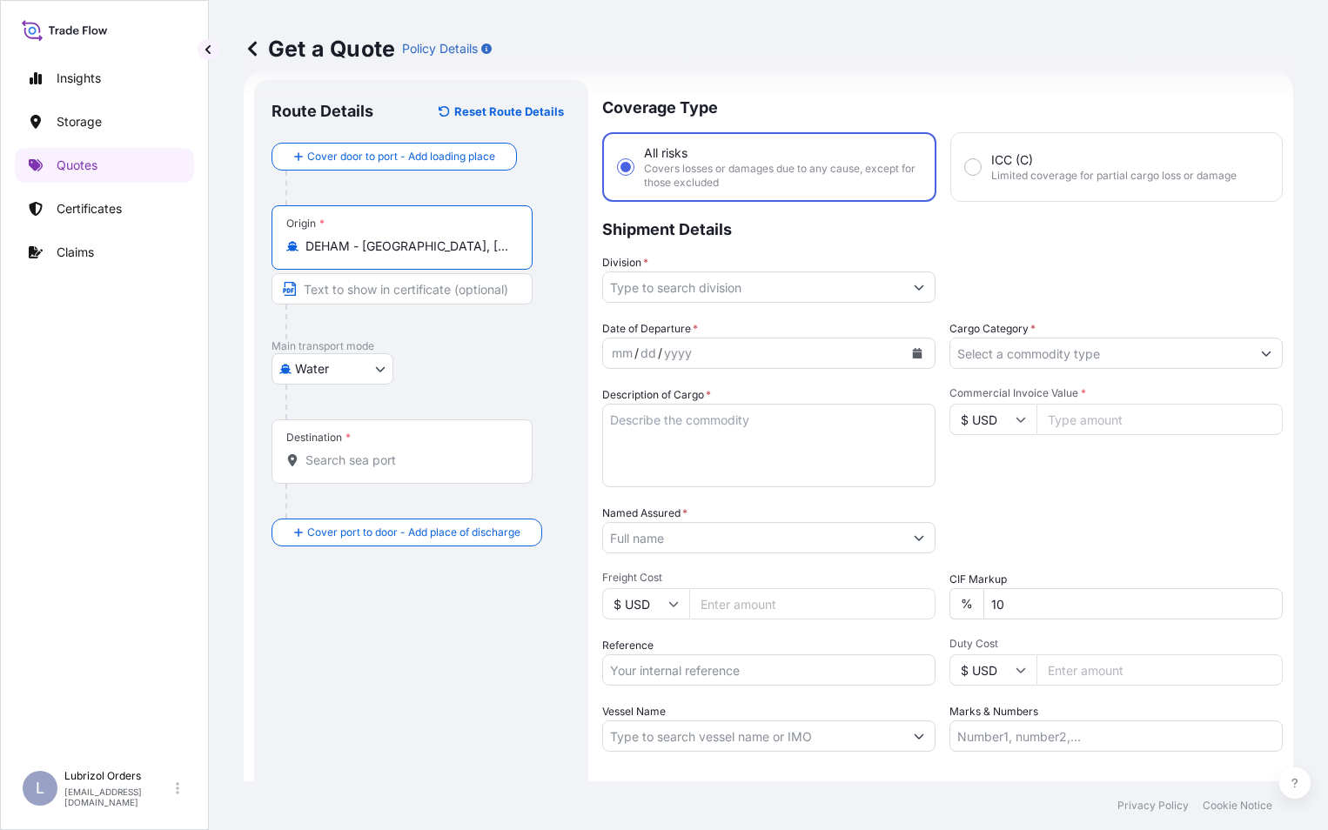
type input "DEHAM - [GEOGRAPHIC_DATA], [GEOGRAPHIC_DATA]"
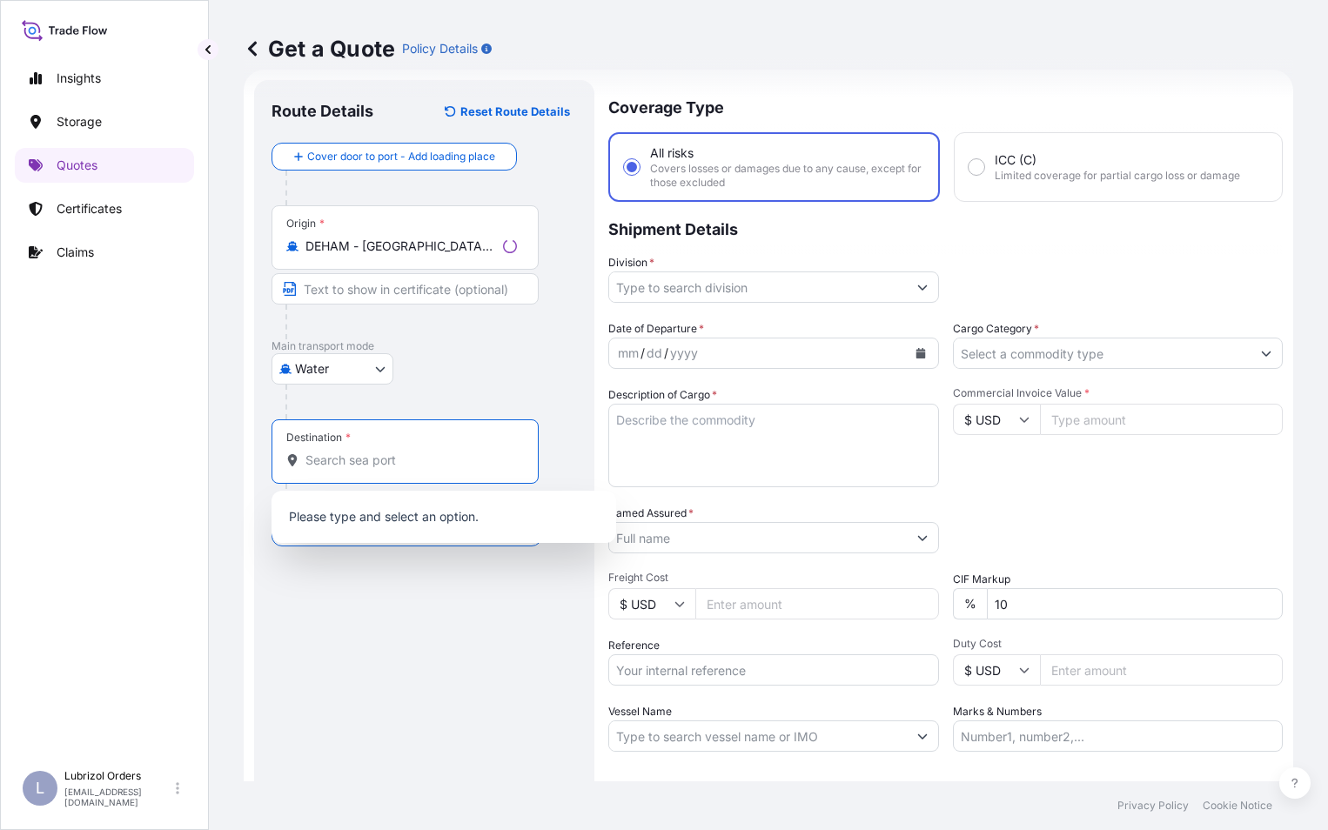
click at [356, 461] on input "Destination *" at bounding box center [410, 460] width 211 height 17
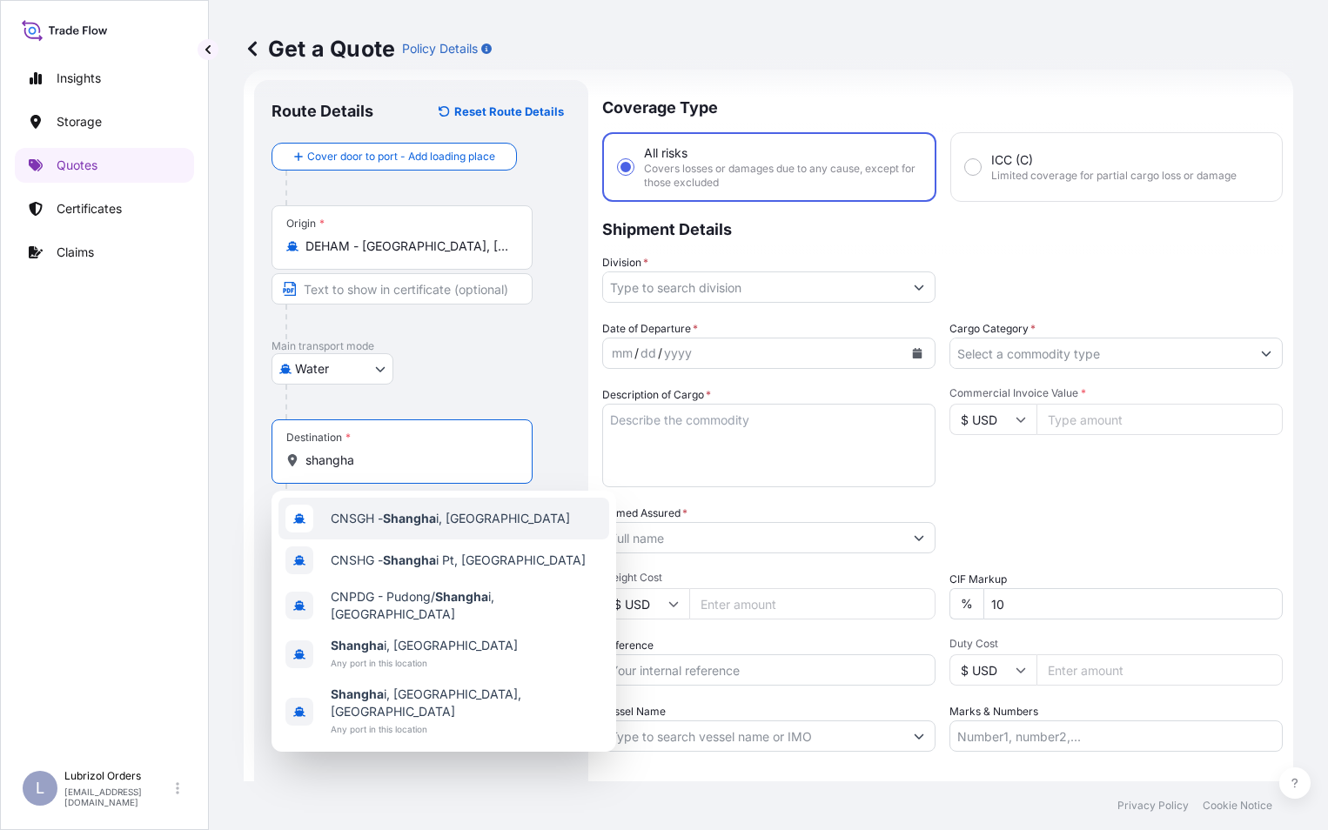
click at [386, 512] on span "CNSGH - Shangha i, [GEOGRAPHIC_DATA]" at bounding box center [450, 518] width 239 height 17
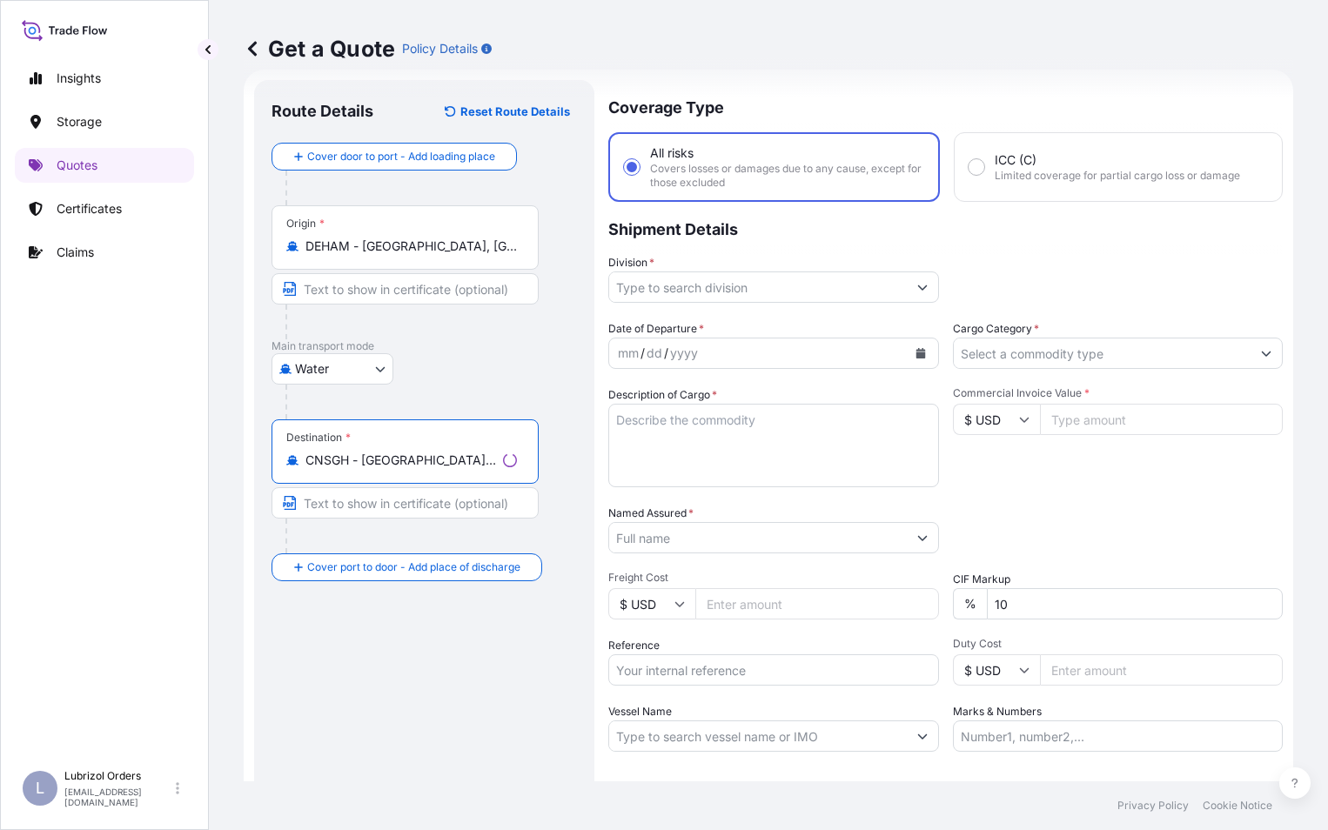
type input "CNSGH - [GEOGRAPHIC_DATA], [GEOGRAPHIC_DATA]"
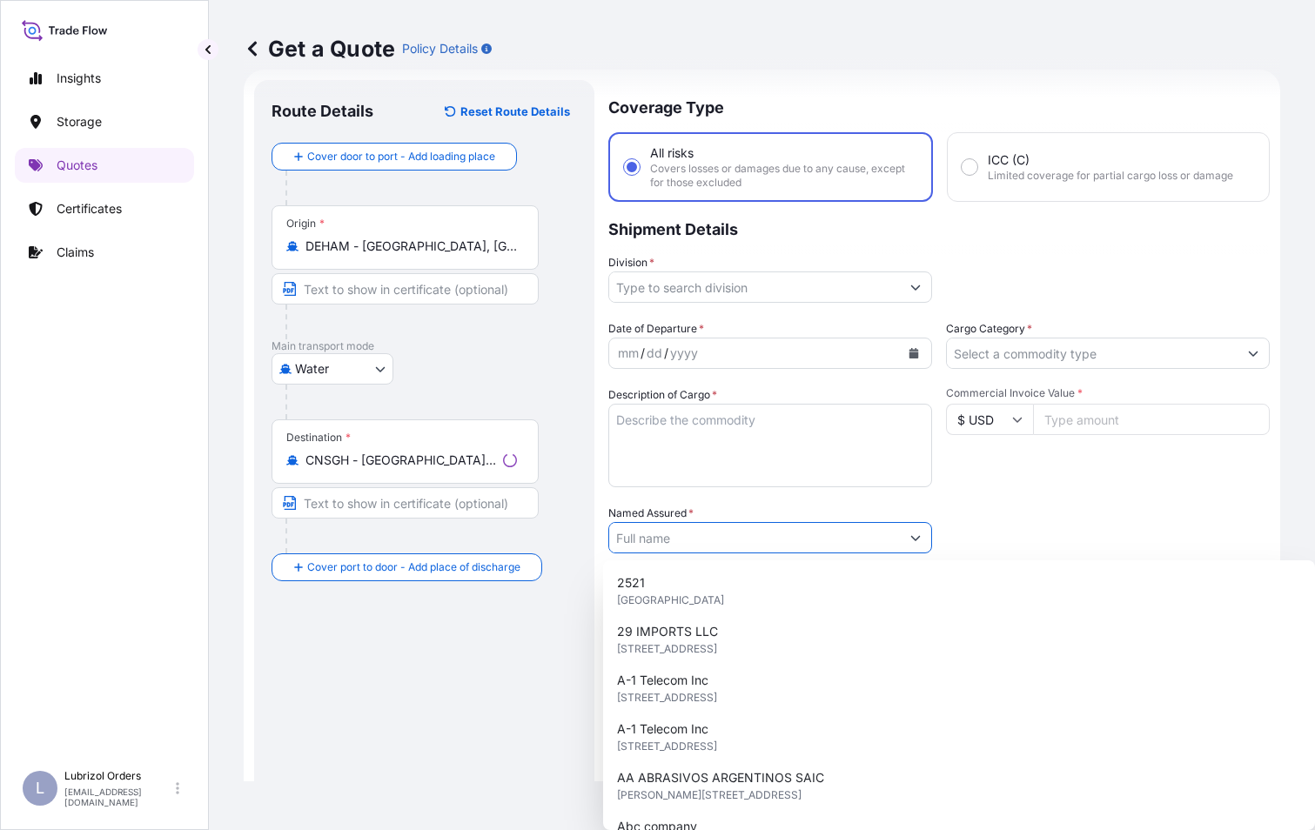
click at [712, 548] on input "Named Assured *" at bounding box center [754, 537] width 291 height 31
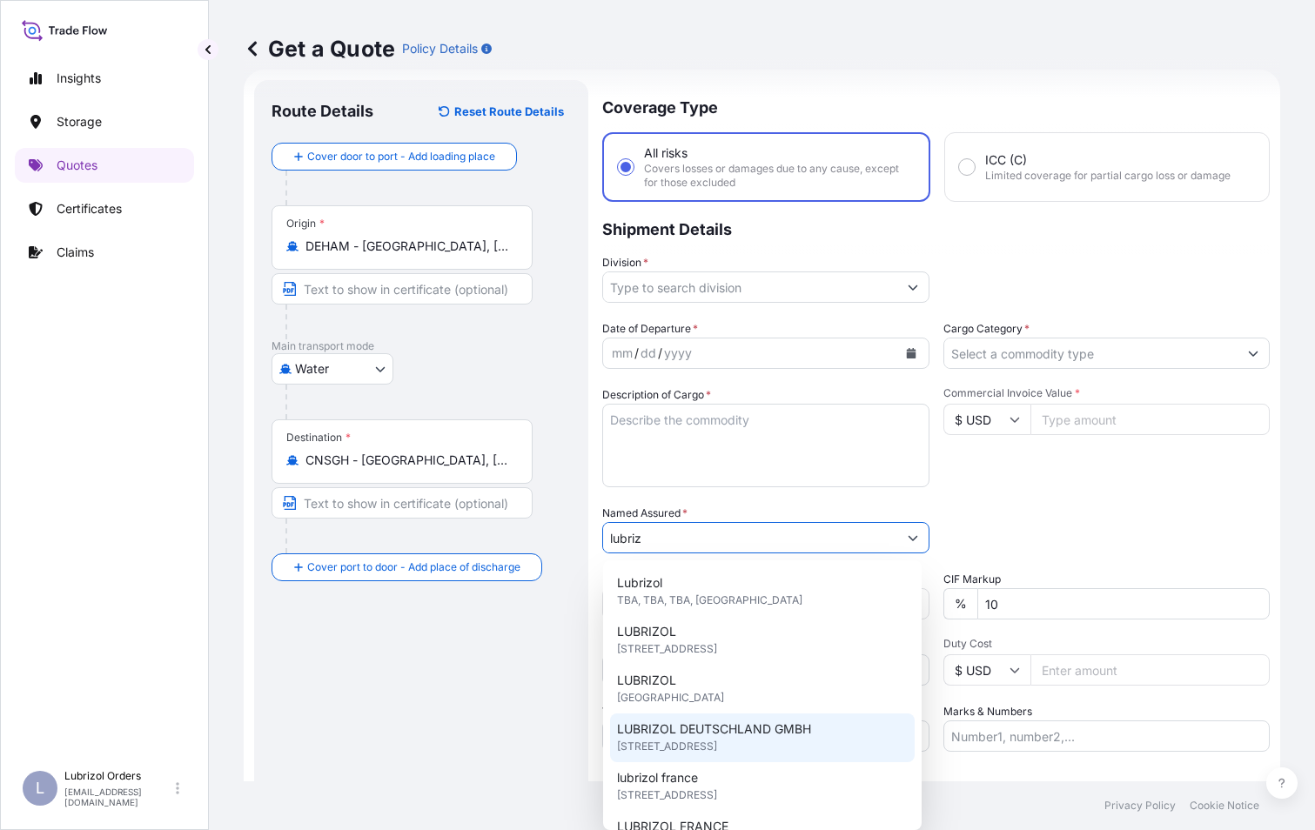
click at [706, 735] on span "LUBRIZOL DEUTSCHLAND GMBH" at bounding box center [714, 729] width 194 height 17
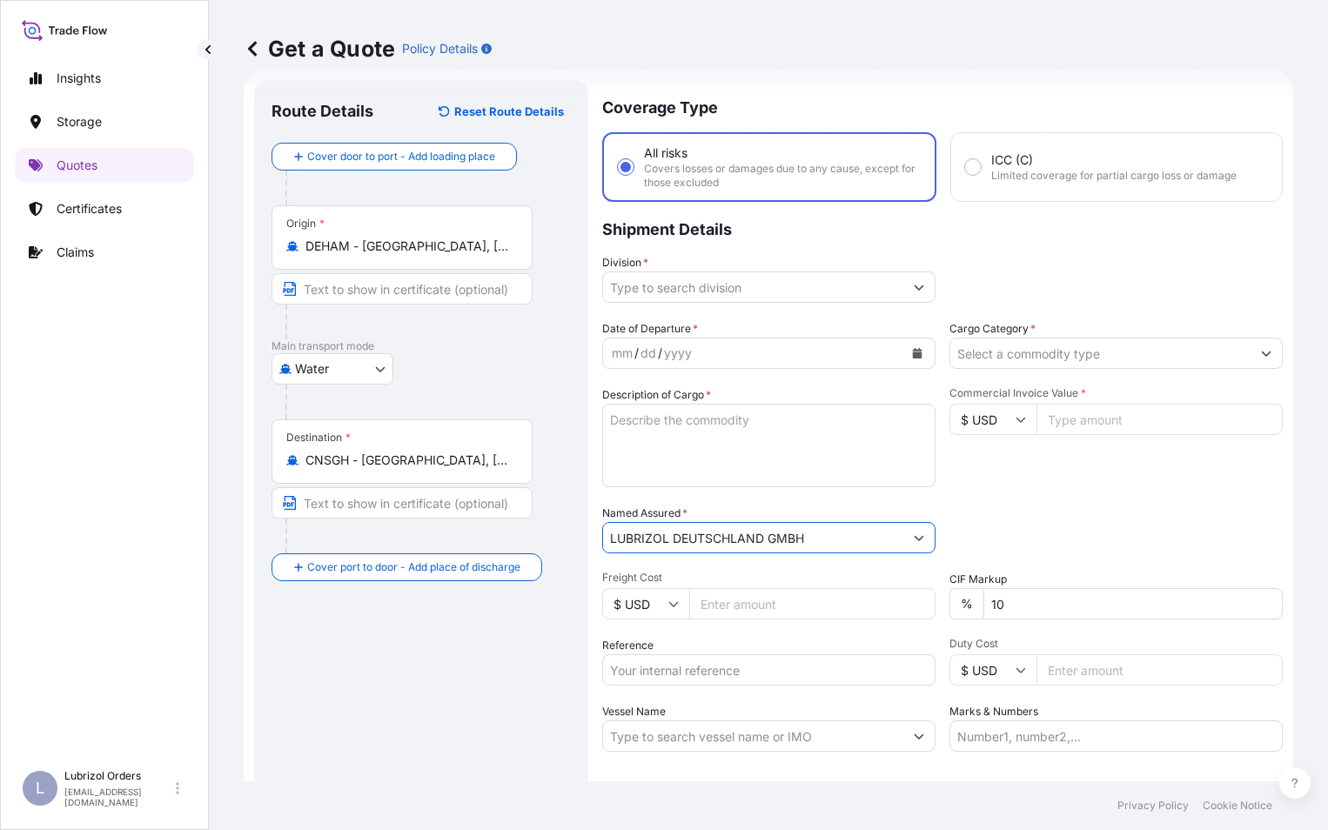
type input "LUBRIZOL DEUTSCHLAND GMBH"
click at [687, 668] on input "Reference" at bounding box center [768, 669] width 333 height 31
paste input "1155539370"
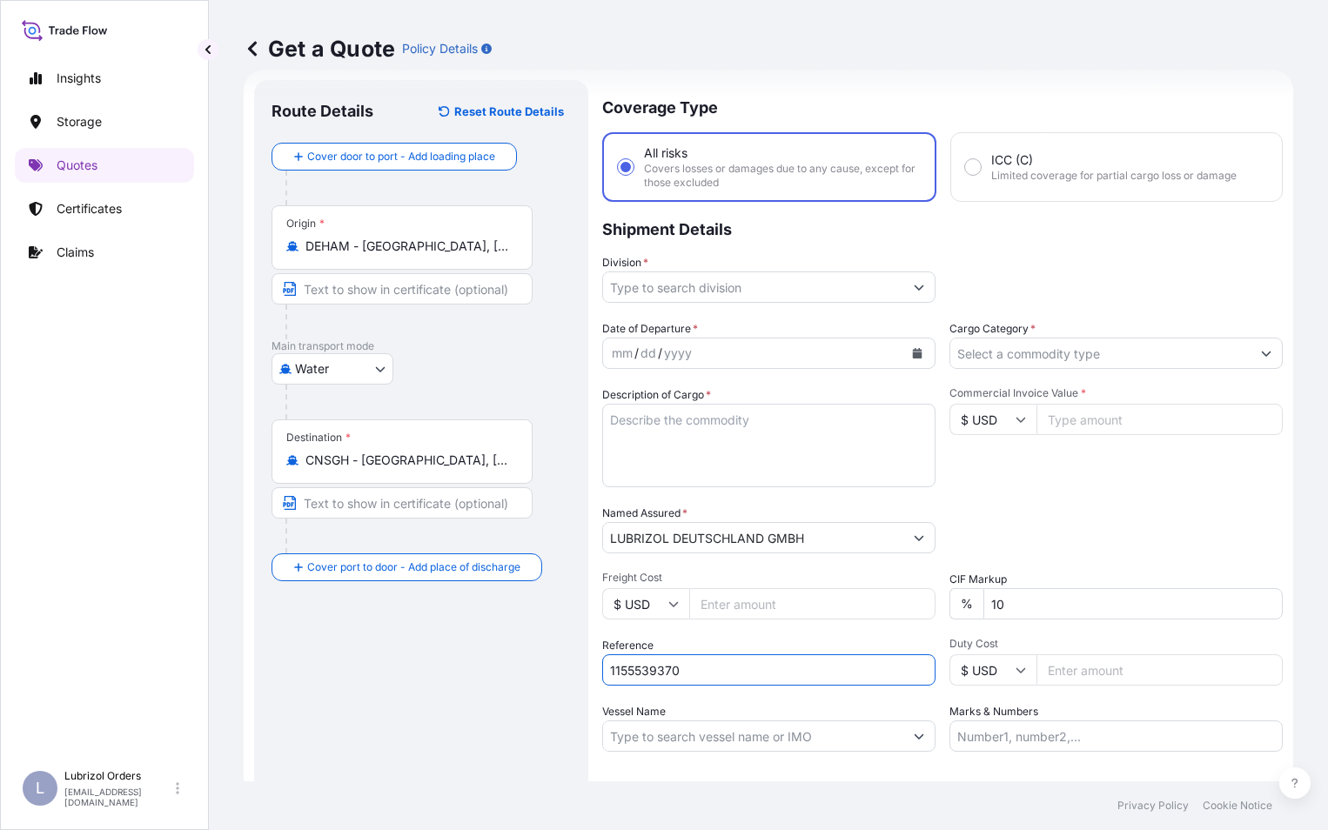
type input "1155539370"
click at [982, 423] on input "$ USD" at bounding box center [992, 419] width 87 height 31
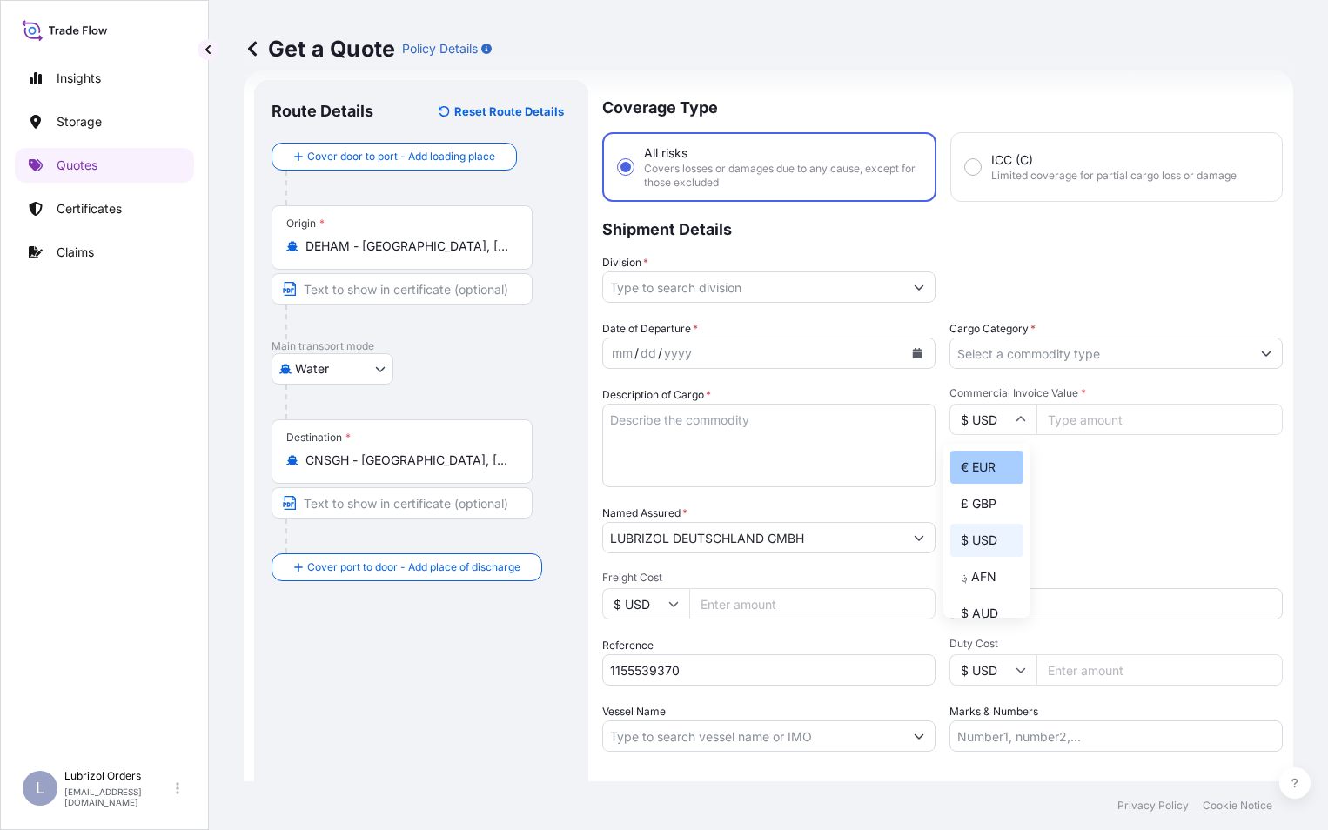
click at [989, 470] on div "€ EUR" at bounding box center [986, 467] width 73 height 33
type input "€ EUR"
click at [663, 281] on input "Division *" at bounding box center [753, 287] width 300 height 31
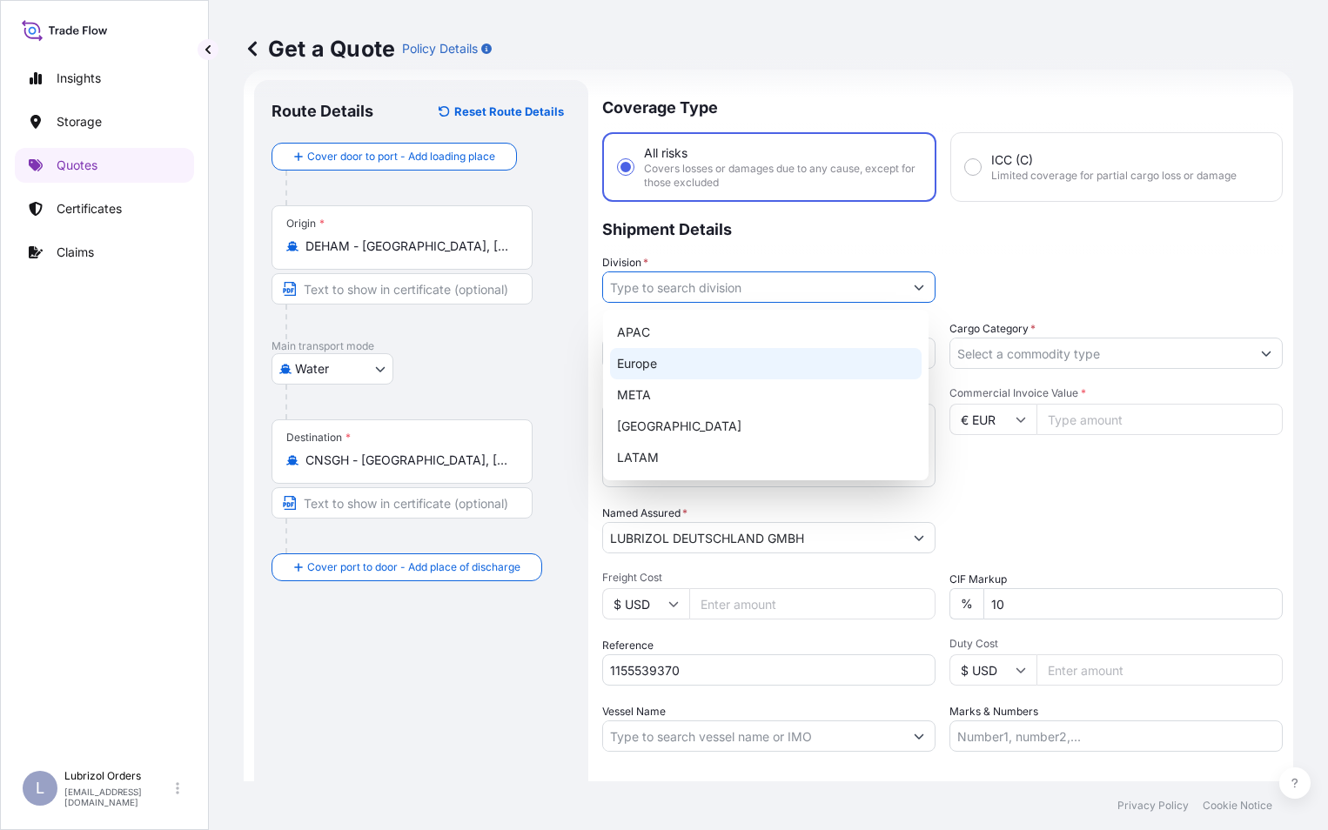
click at [656, 356] on div "Europe" at bounding box center [766, 363] width 312 height 31
type input "Europe"
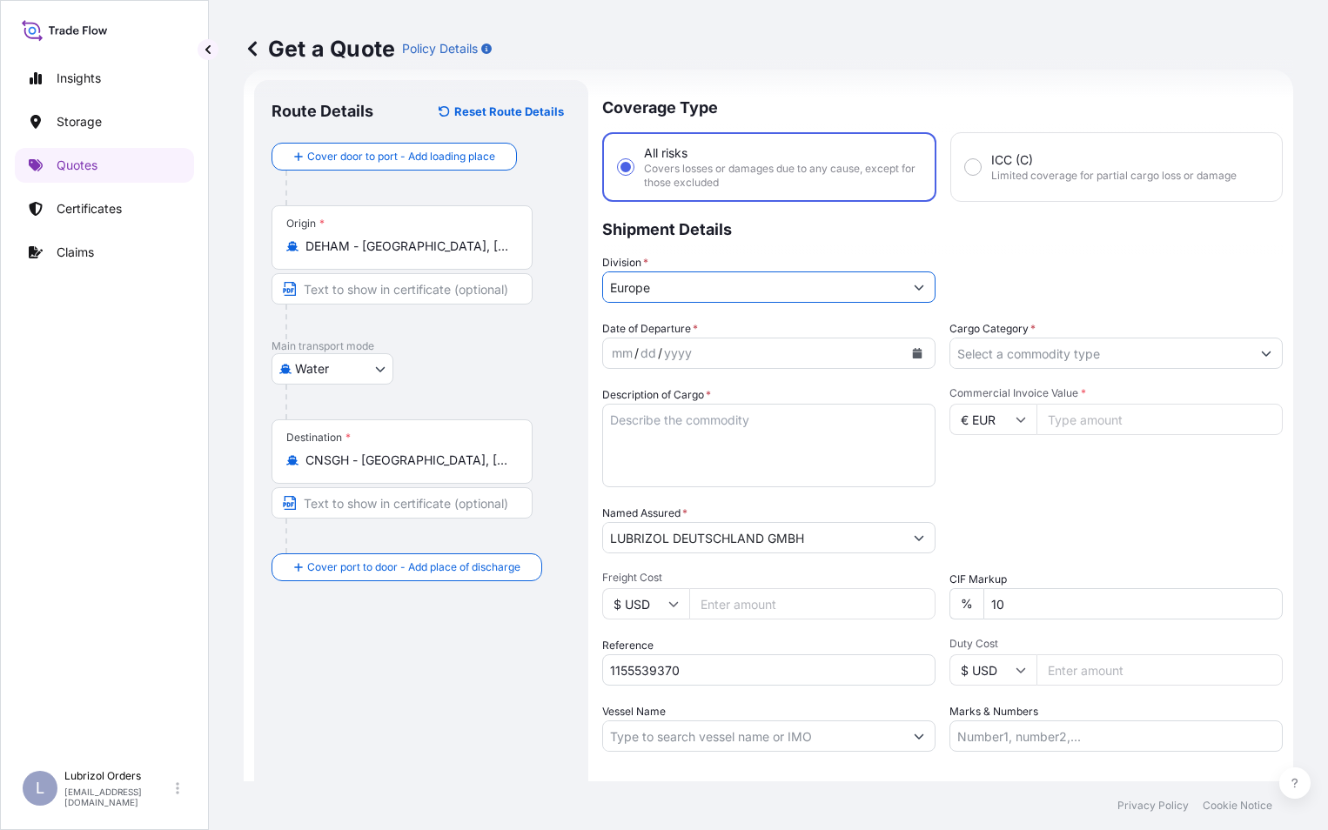
click at [999, 343] on input "Cargo Category *" at bounding box center [1100, 353] width 300 height 31
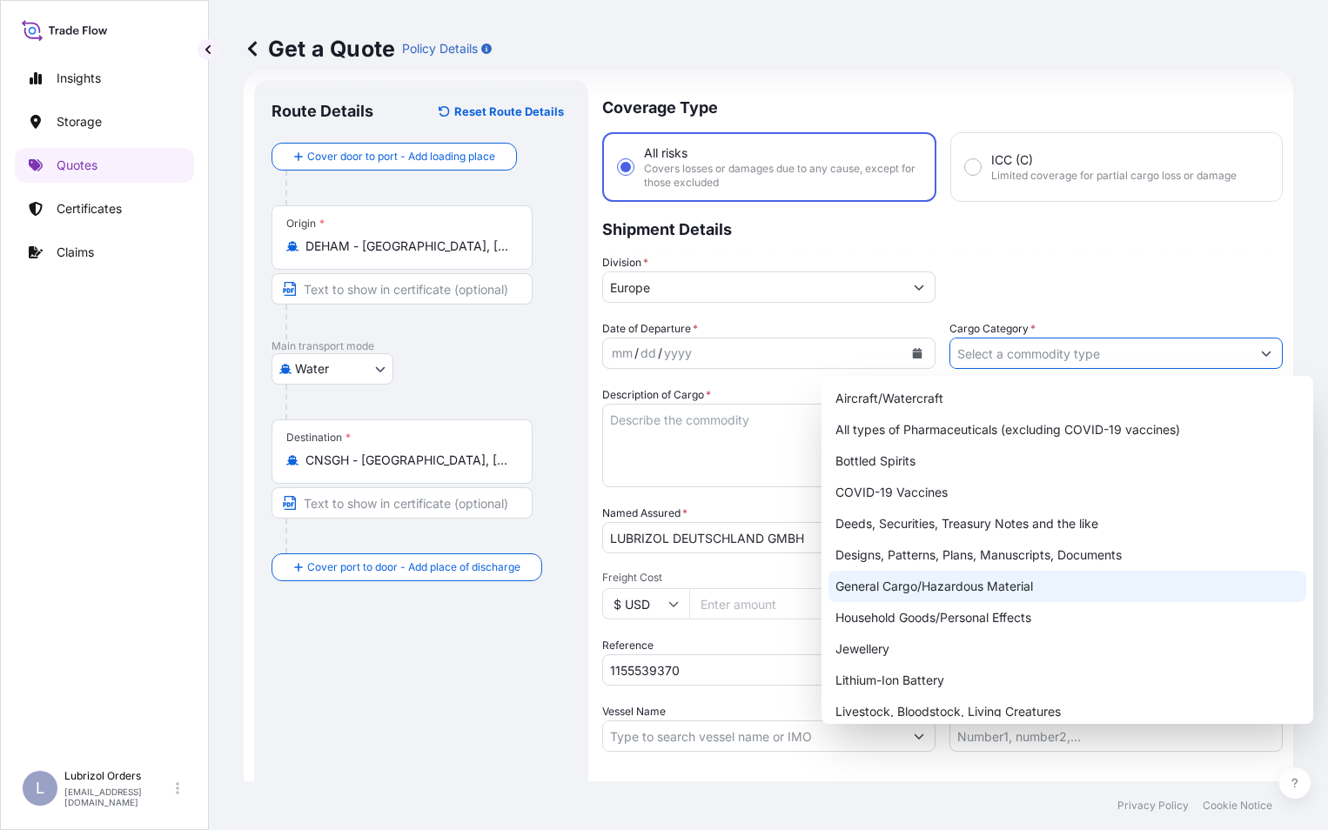
click at [948, 582] on div "General Cargo/Hazardous Material" at bounding box center [1067, 586] width 478 height 31
type input "General Cargo/Hazardous Material"
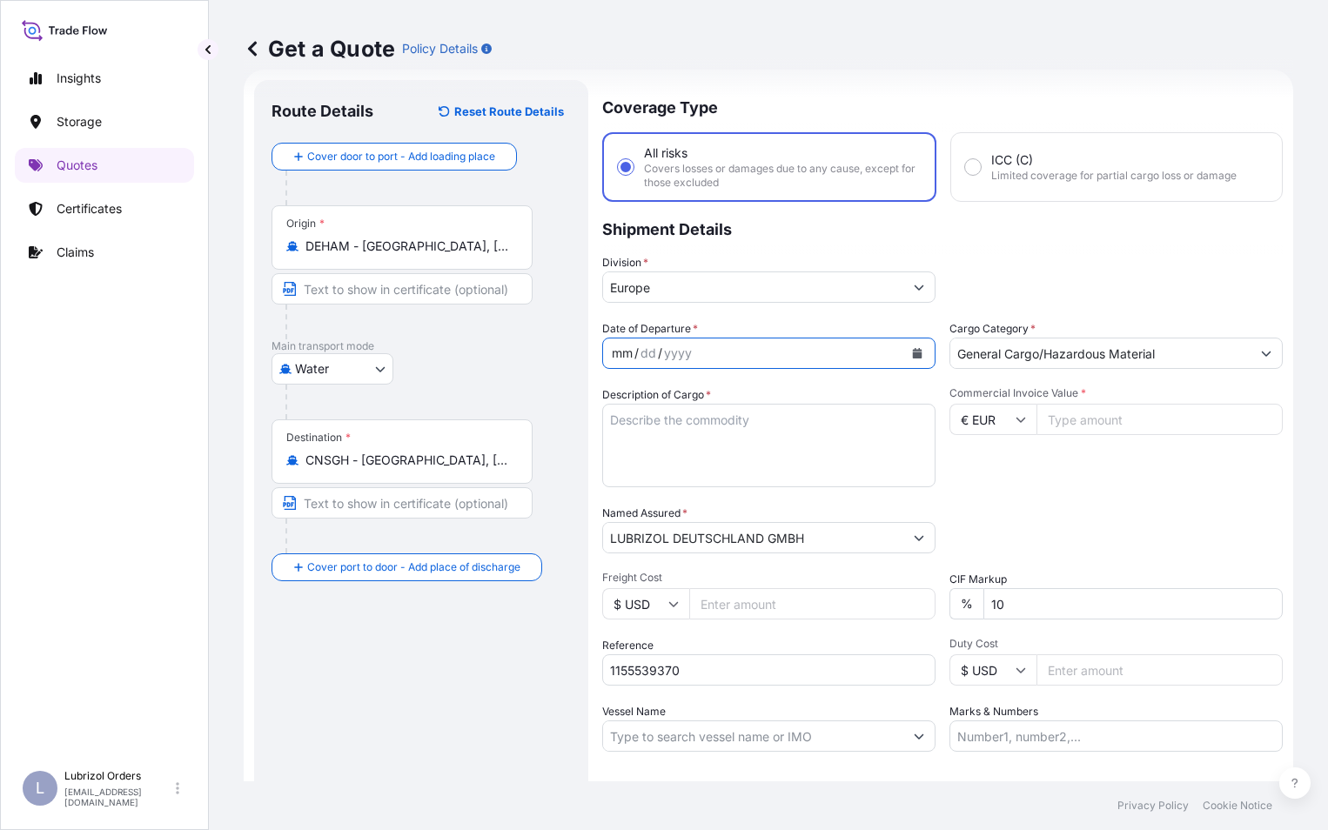
click at [624, 348] on div "mm" at bounding box center [622, 353] width 24 height 21
click at [1071, 418] on input "Commercial Invoice Value *" at bounding box center [1159, 419] width 246 height 31
click at [1055, 419] on input "748.04" at bounding box center [1159, 419] width 246 height 31
type input "7488.04"
click at [633, 435] on textarea "Description of Cargo *" at bounding box center [768, 446] width 333 height 84
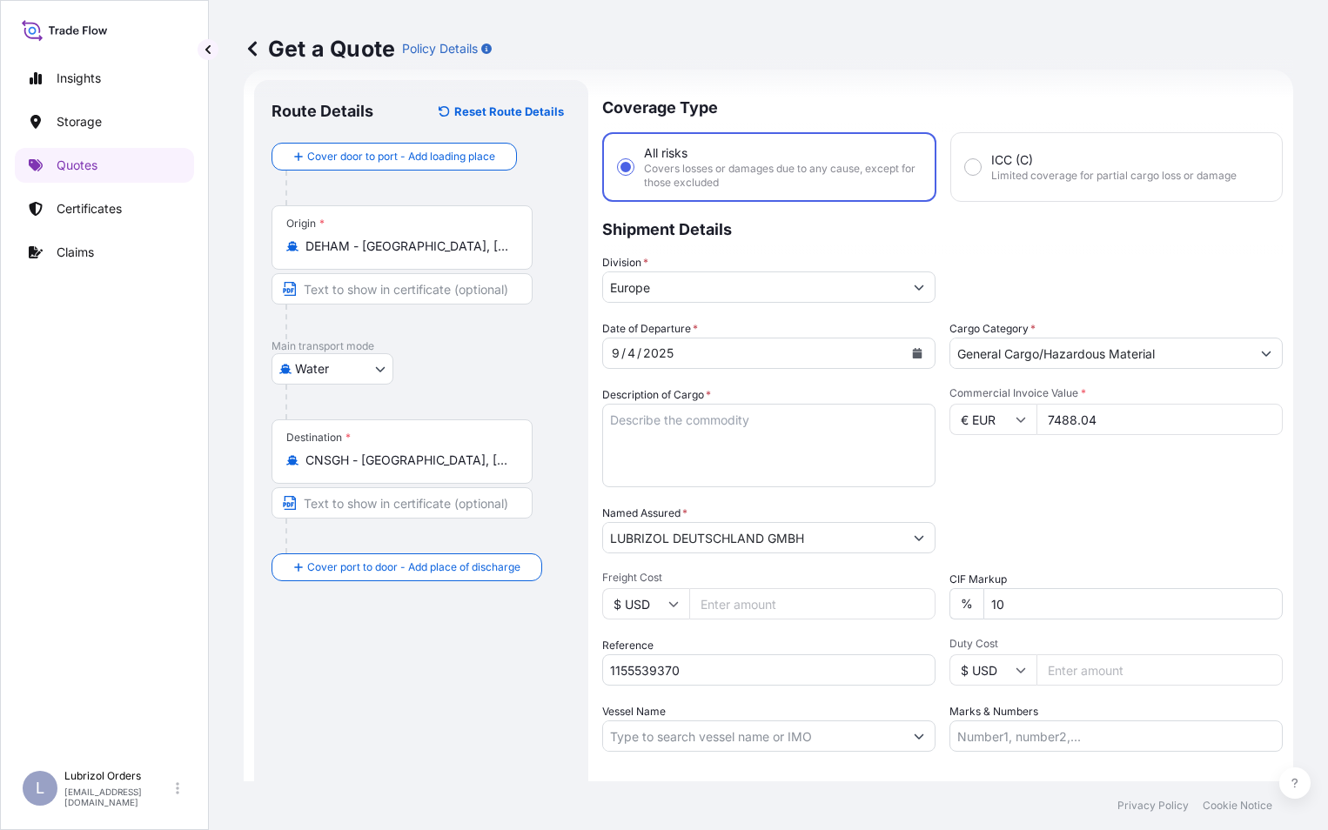
click at [690, 419] on textarea "Description of Cargo *" at bounding box center [768, 446] width 333 height 84
paste textarea "PALLET OF 40 BAGS OF BECROSAN(TM) 2131, 25 PE BAG"
click at [610, 419] on textarea "PALLET OF 40 BAGS OF BECROSAN(TM) 2131, 25 PE BAG" at bounding box center [768, 446] width 333 height 84
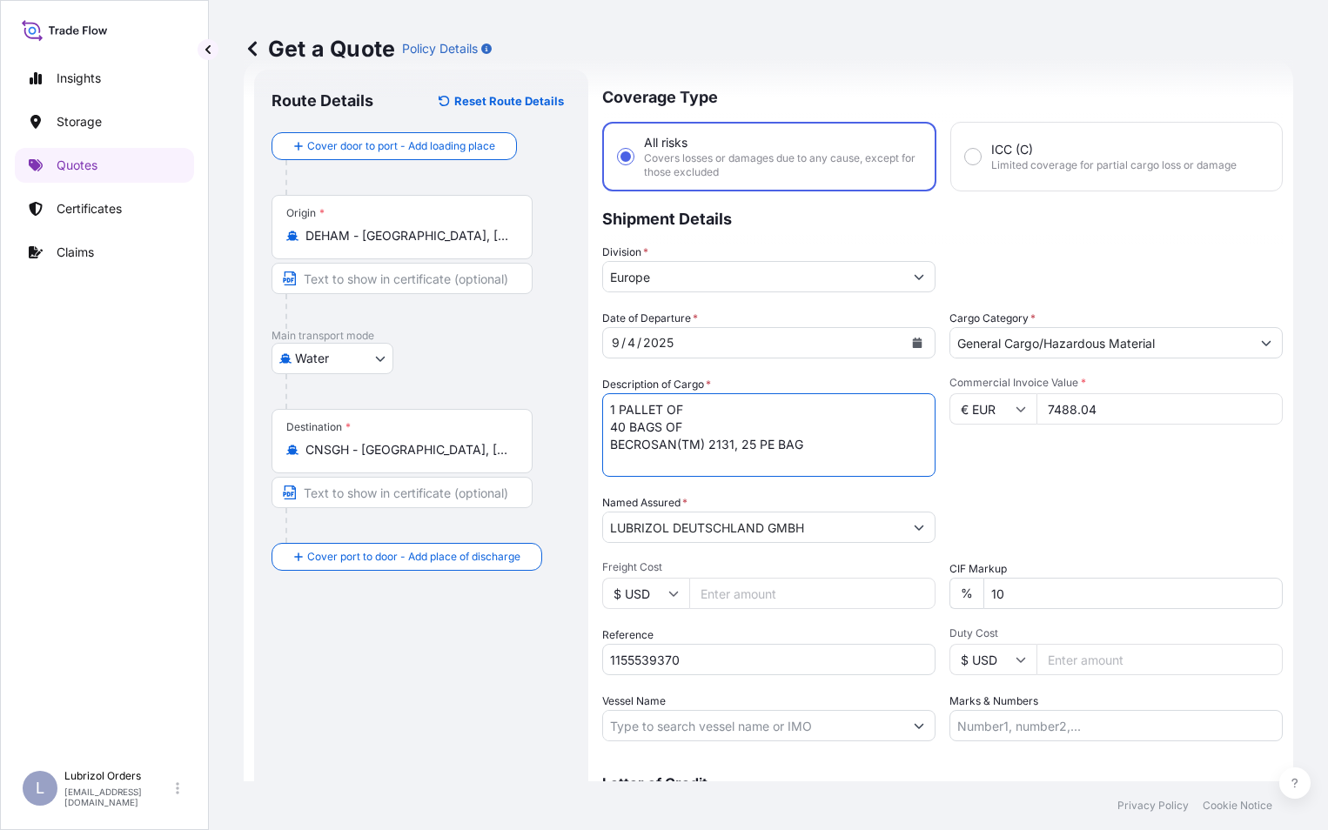
scroll to position [0, 0]
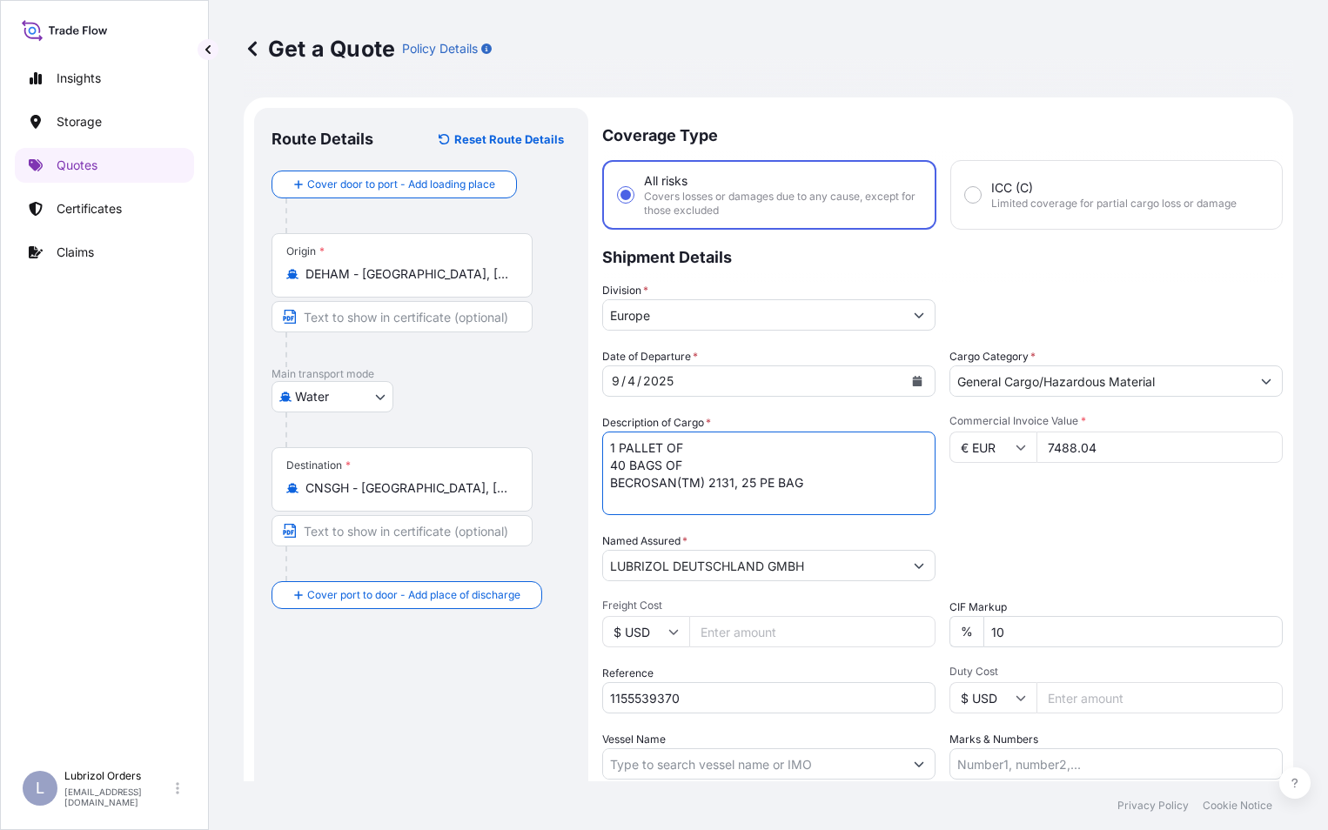
type textarea "1 PALLET OF 40 BAGS OF BECROSAN(TM) 2131, 25 PE BAG"
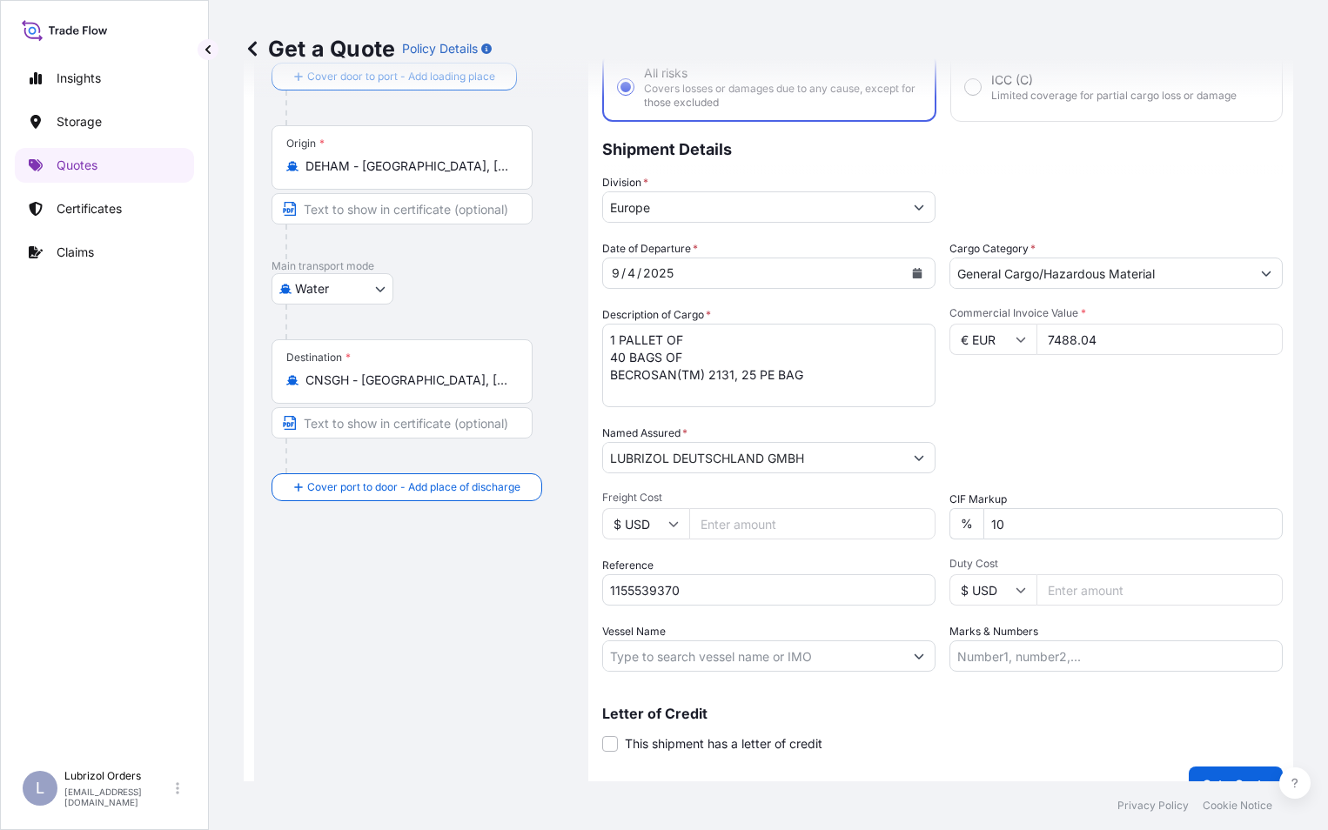
scroll to position [138, 0]
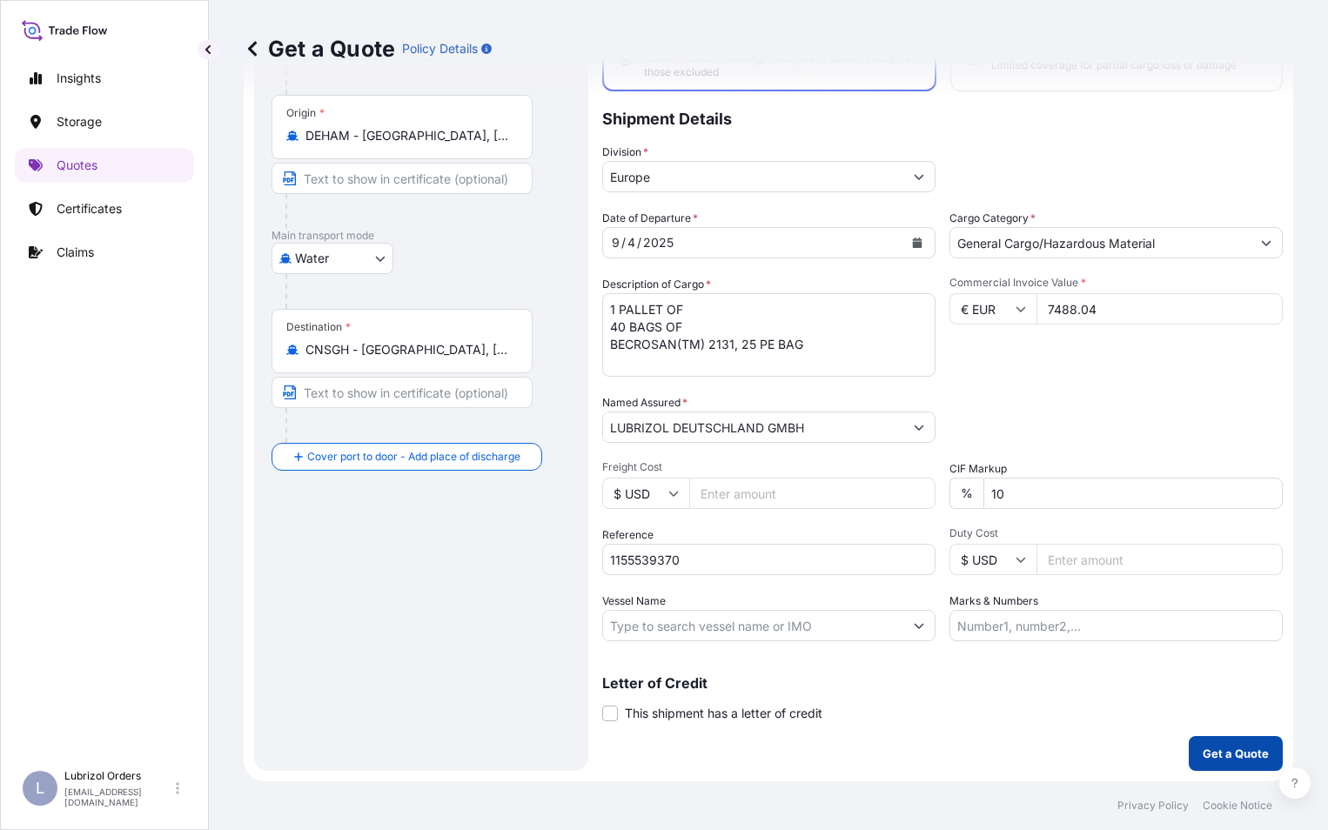
click at [1224, 749] on p "Get a Quote" at bounding box center [1236, 753] width 66 height 17
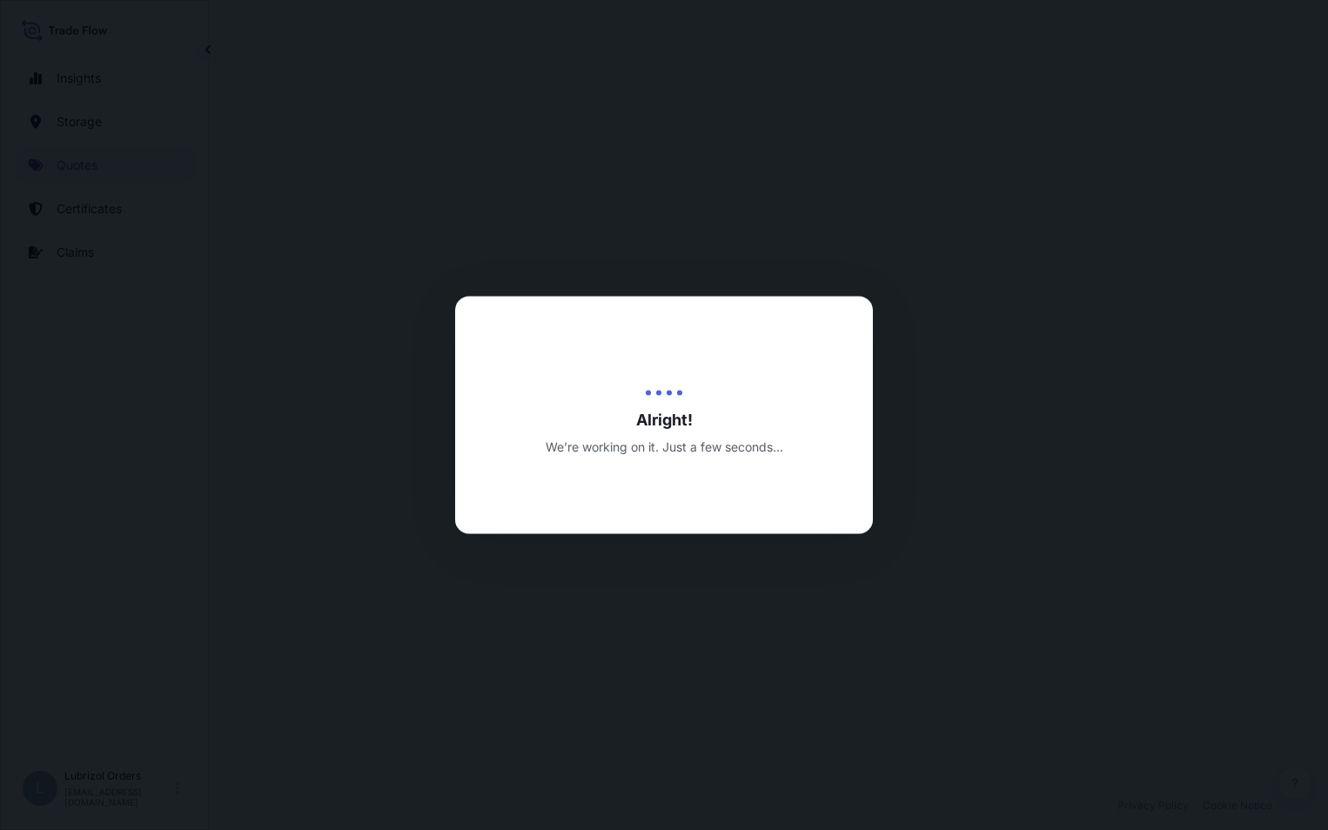
select select "Water"
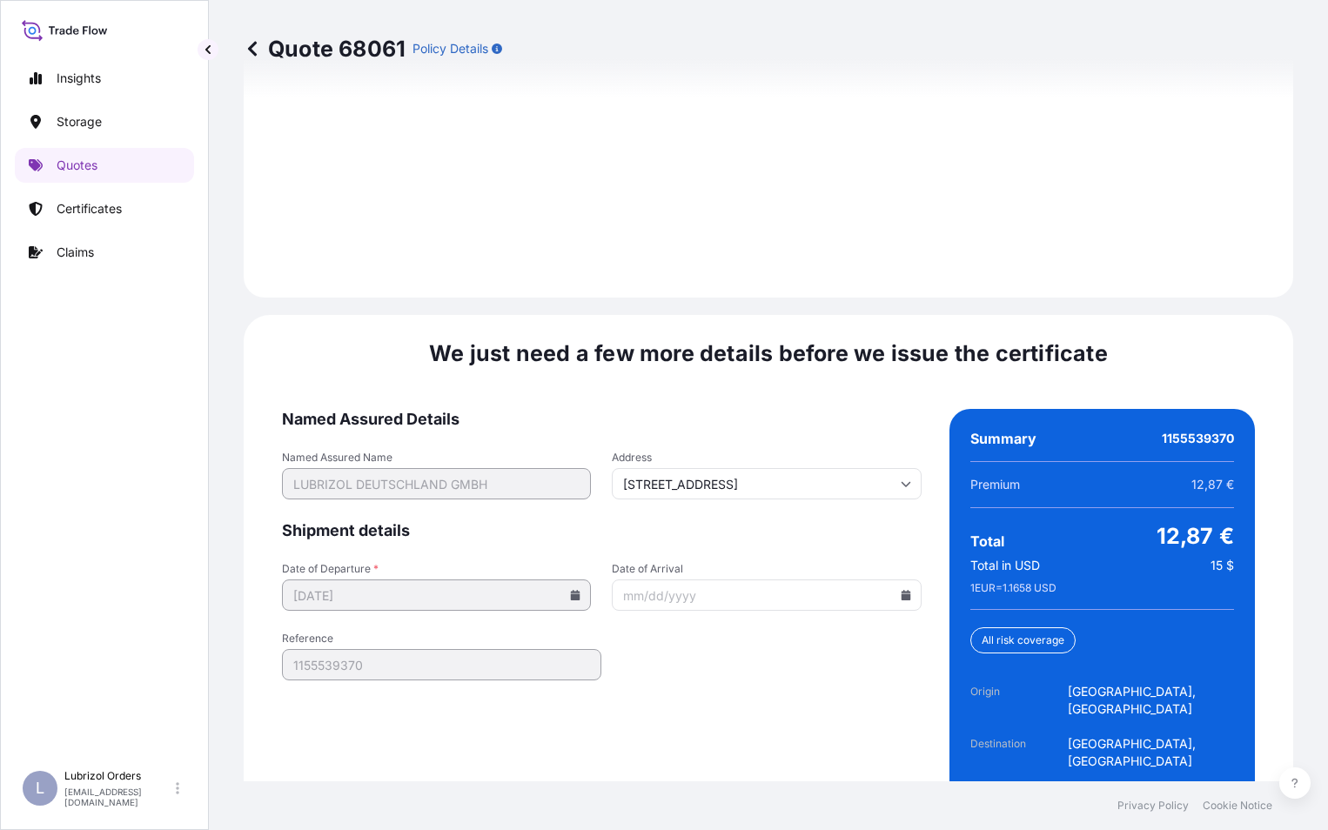
scroll to position [2517, 0]
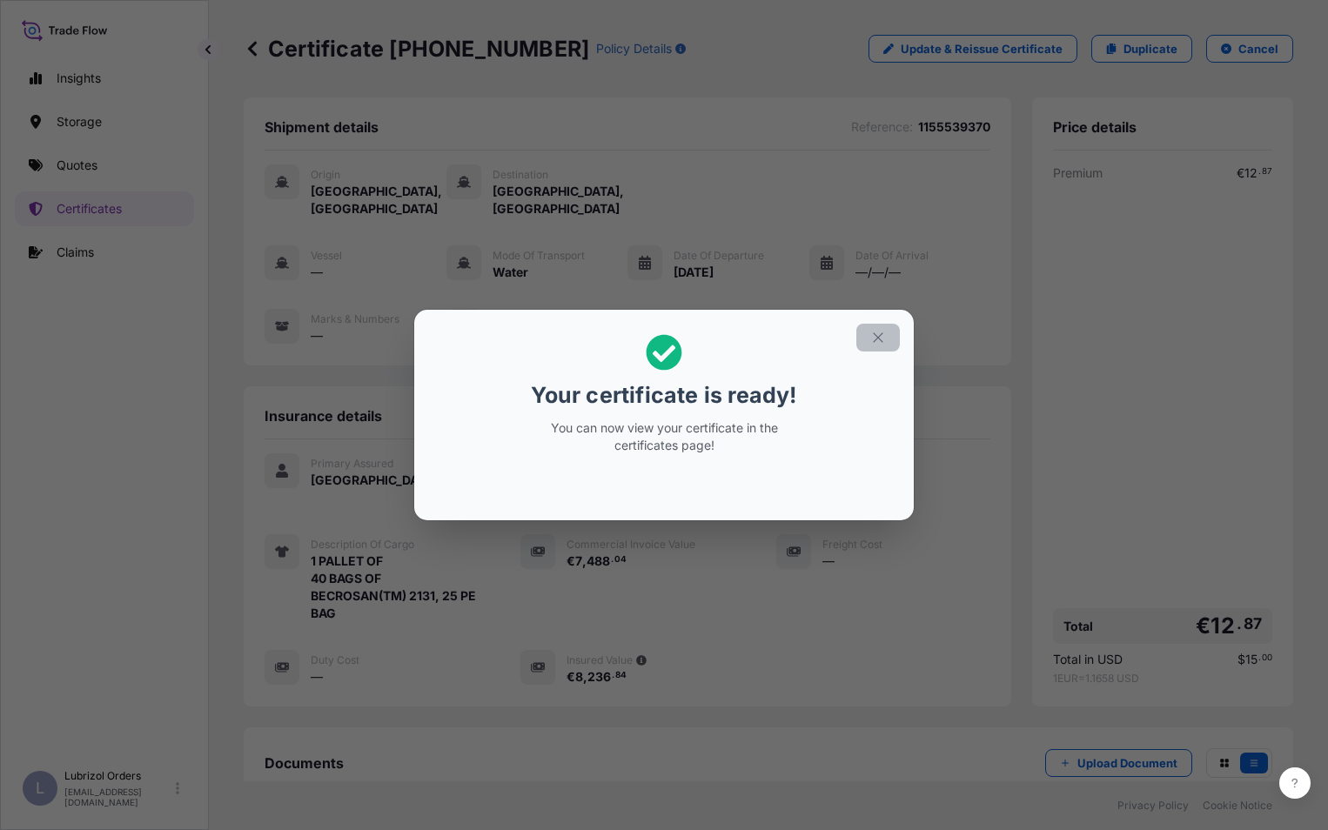
click at [885, 340] on button "button" at bounding box center [878, 338] width 44 height 28
